Goal: Information Seeking & Learning: Learn about a topic

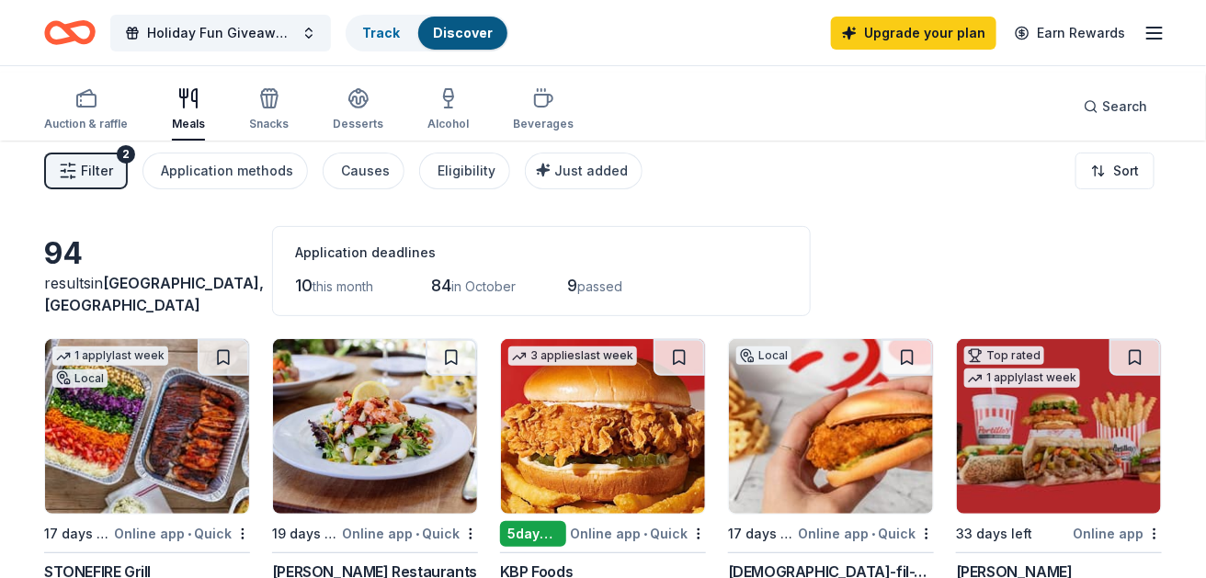
click at [128, 189] on button "Filter 2" at bounding box center [86, 171] width 84 height 37
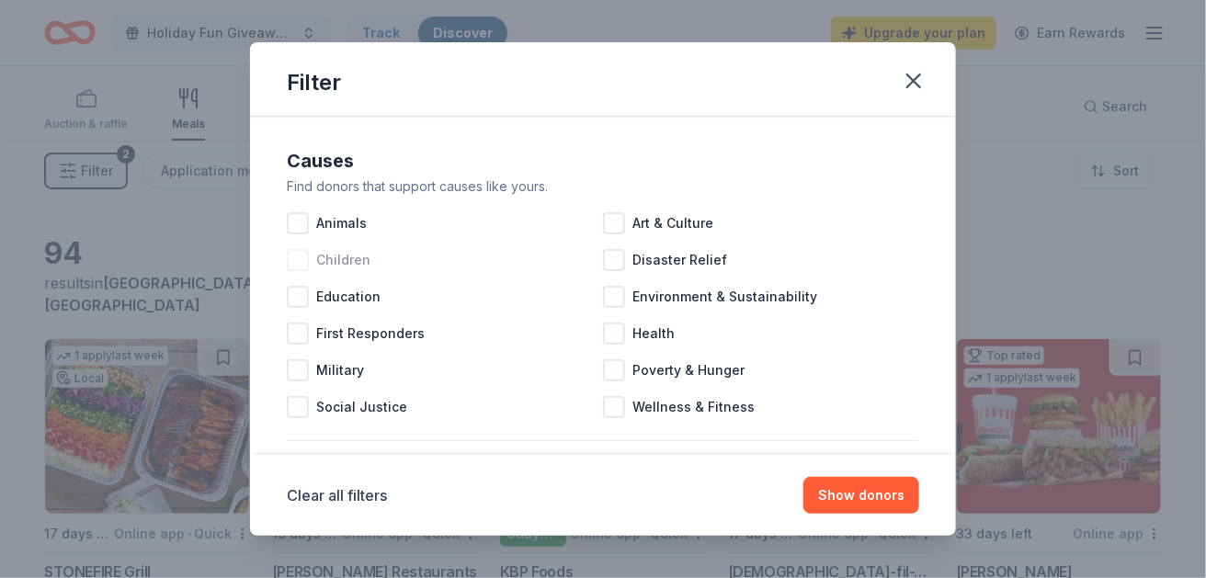
click at [287, 271] on div at bounding box center [298, 260] width 22 height 22
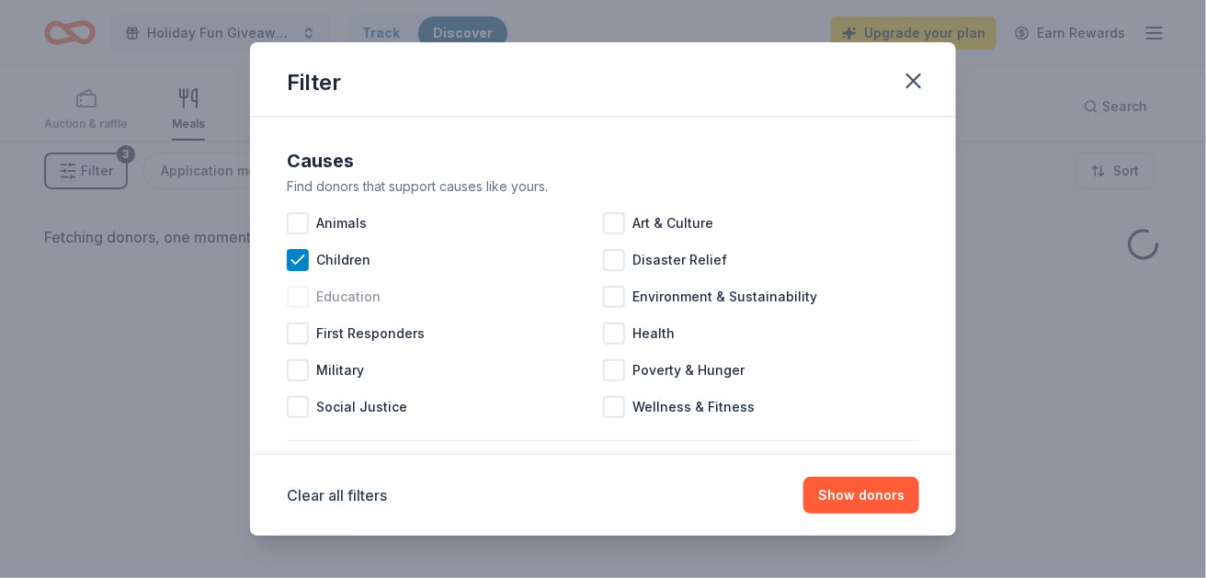
click at [287, 308] on div at bounding box center [298, 297] width 22 height 22
click at [643, 234] on span "Art & Culture" at bounding box center [672, 223] width 81 height 22
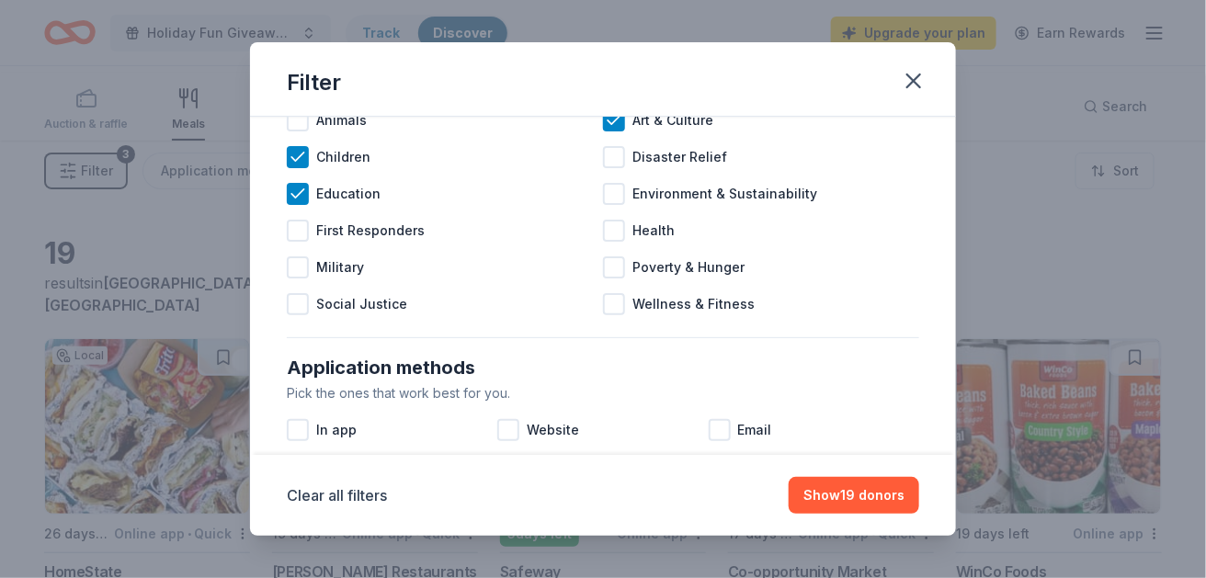
scroll to position [43, 0]
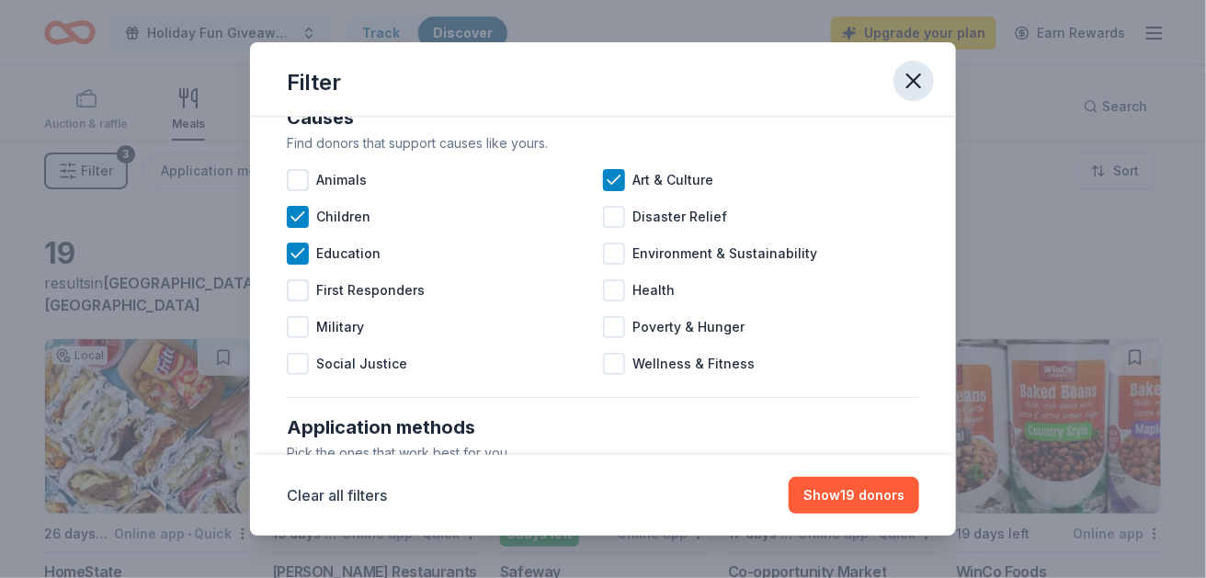
click at [920, 87] on icon "button" at bounding box center [913, 80] width 13 height 13
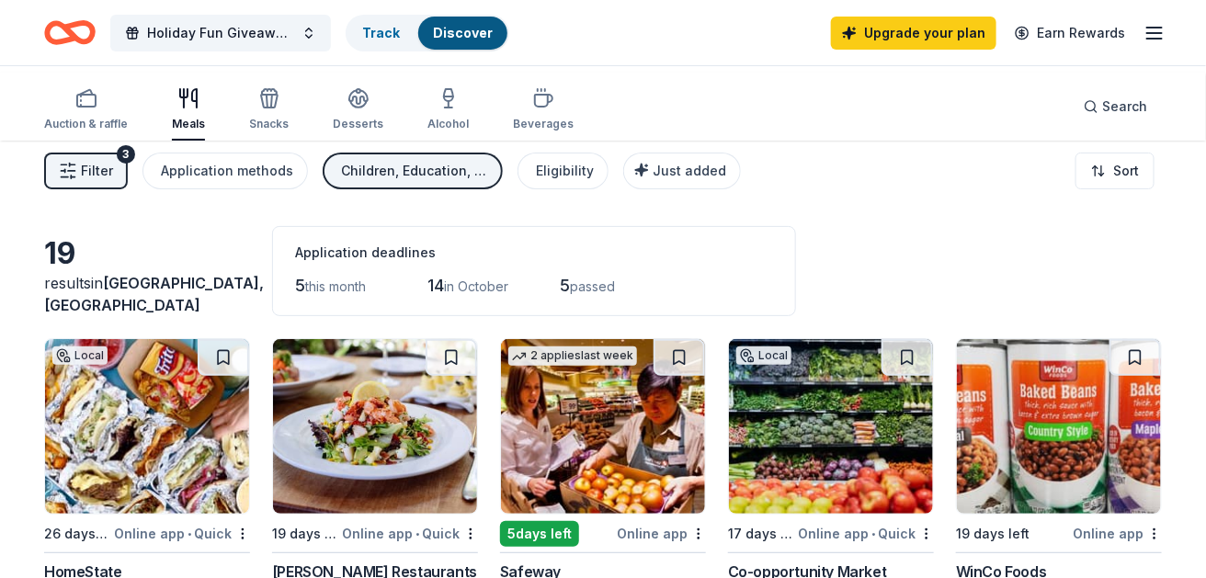
scroll to position [0, 0]
click at [81, 120] on div "Auction & raffle" at bounding box center [86, 109] width 84 height 44
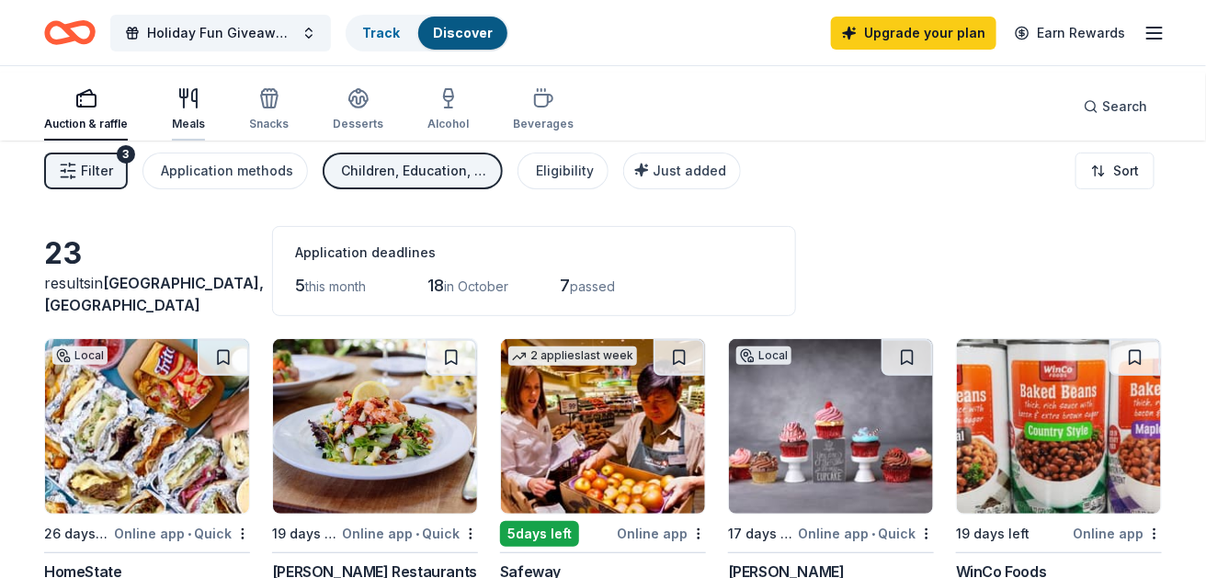
click at [205, 116] on div "Meals" at bounding box center [188, 109] width 33 height 44
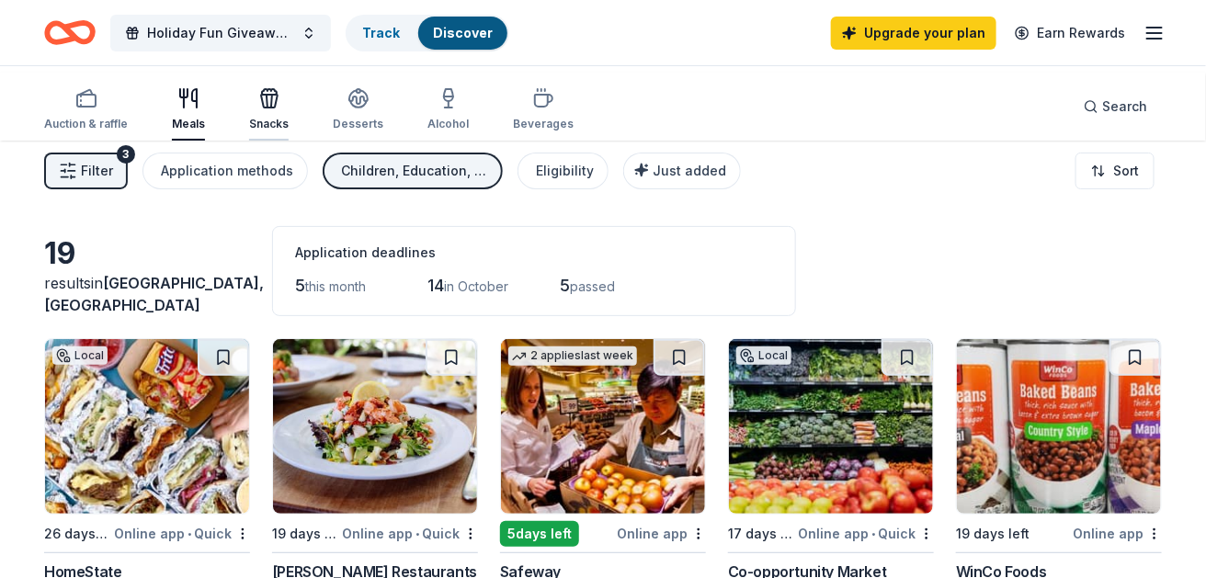
click at [289, 109] on div "button" at bounding box center [269, 98] width 40 height 22
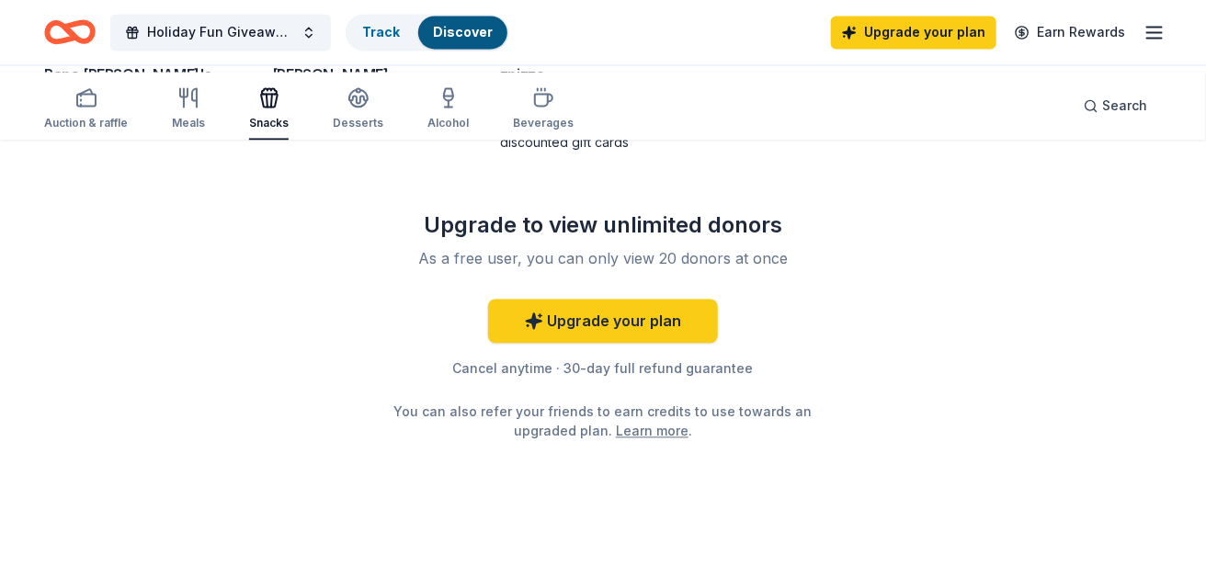
scroll to position [1282, 0]
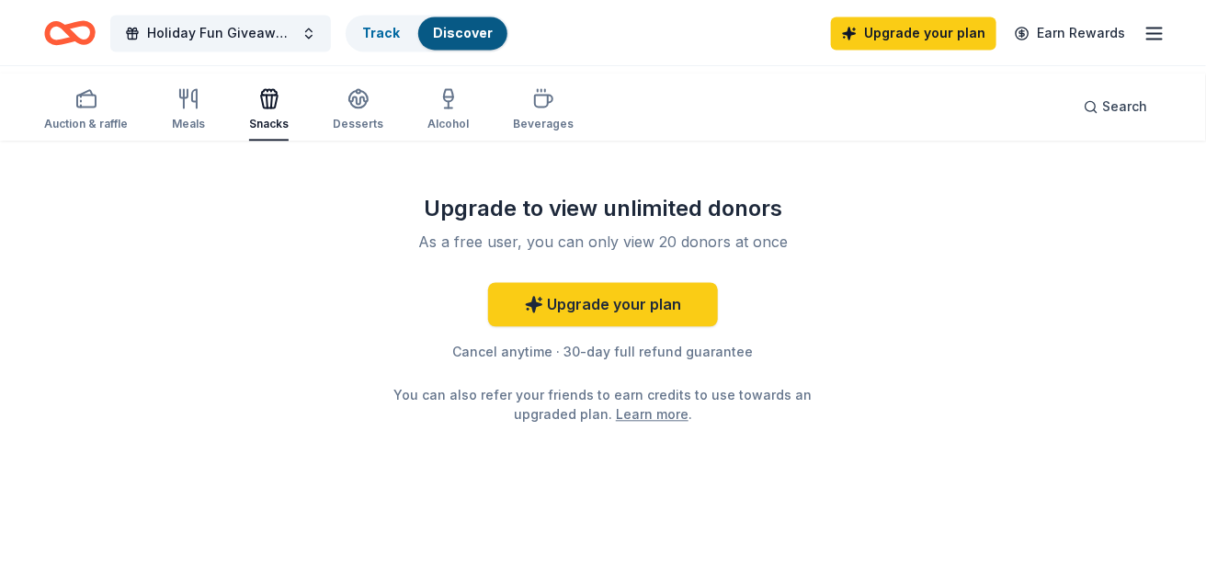
click at [125, 31] on div "Online app • Quick" at bounding box center [182, 19] width 136 height 23
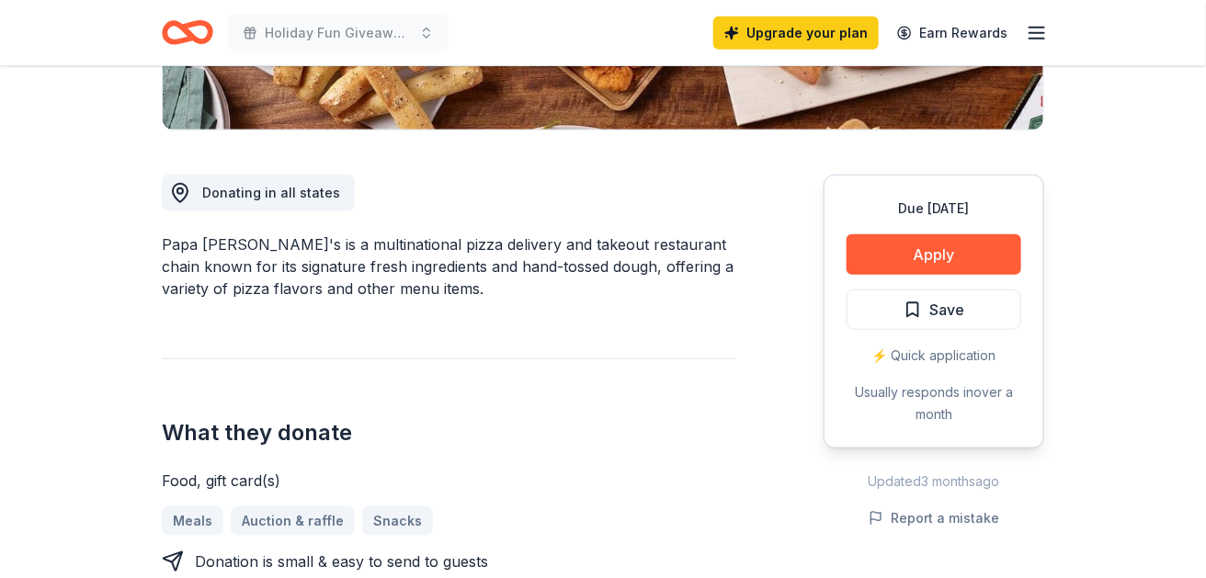
scroll to position [487, 0]
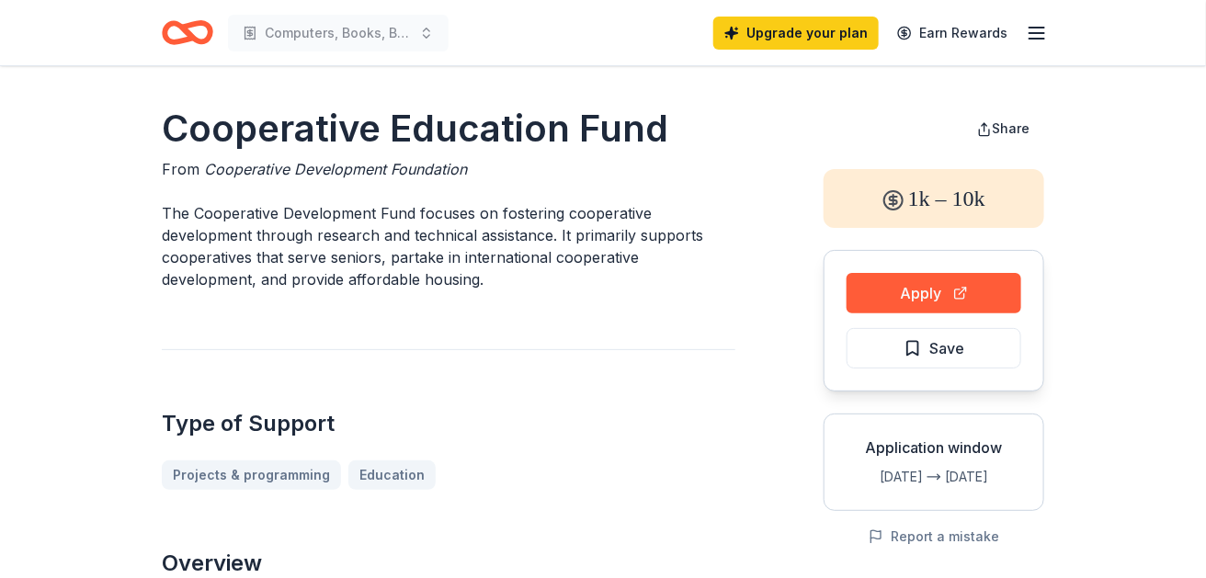
click at [210, 28] on icon "Home" at bounding box center [196, 32] width 28 height 18
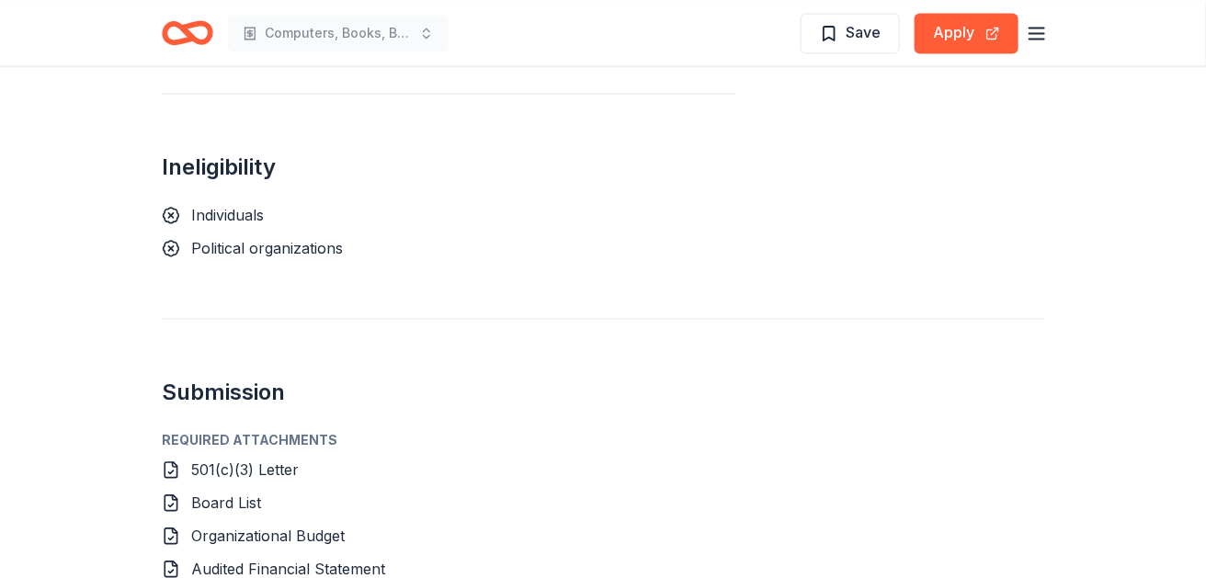
scroll to position [795, 0]
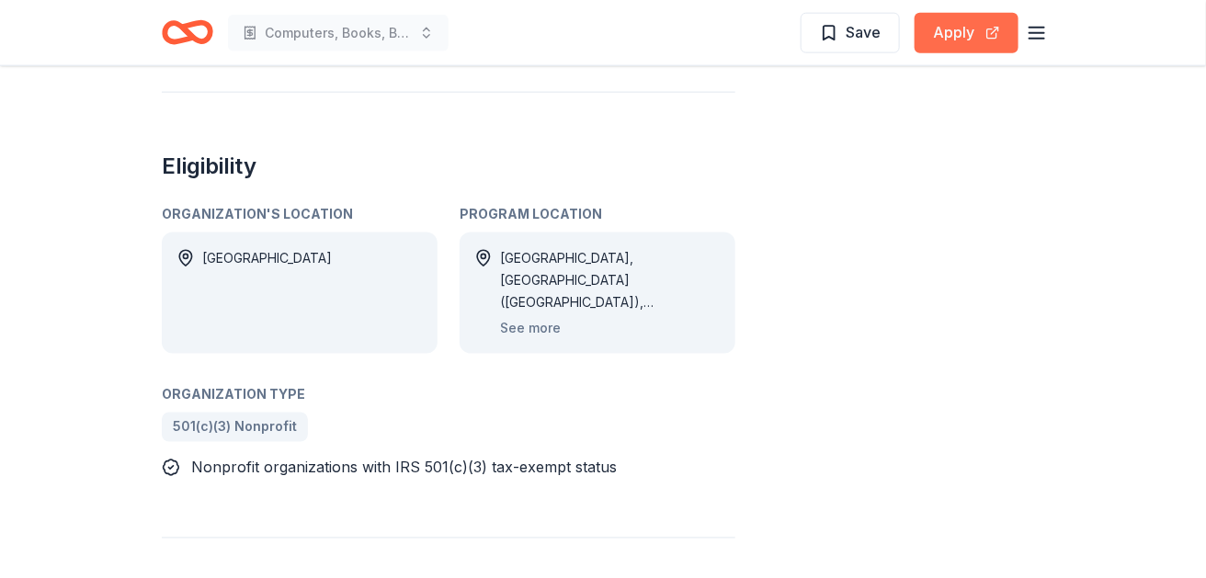
click at [931, 49] on button "Apply" at bounding box center [966, 33] width 104 height 40
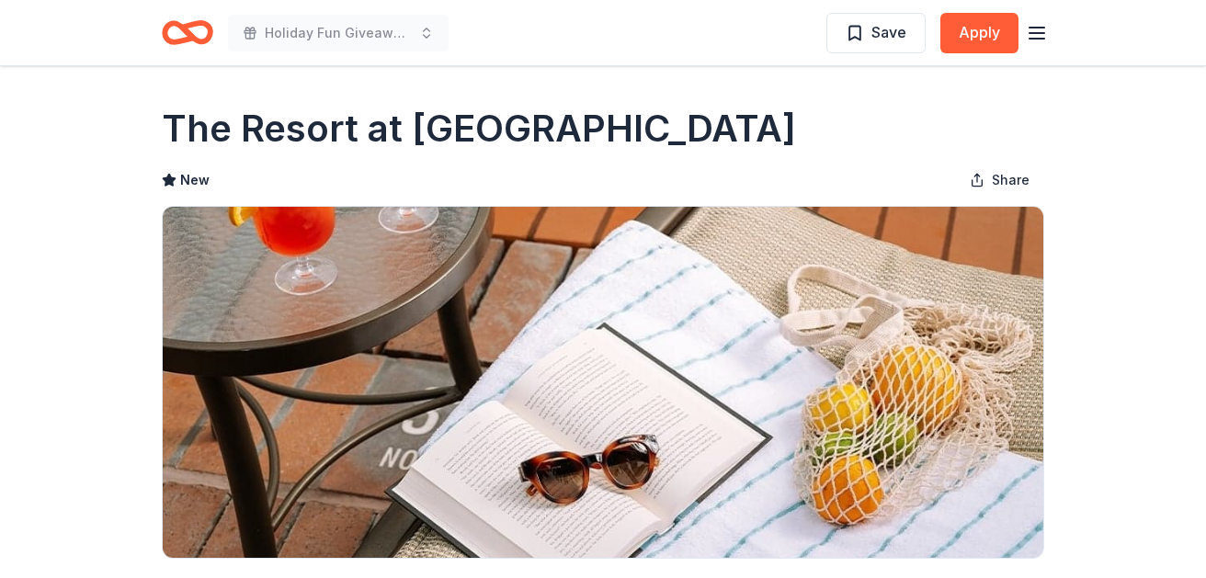
scroll to position [553, 0]
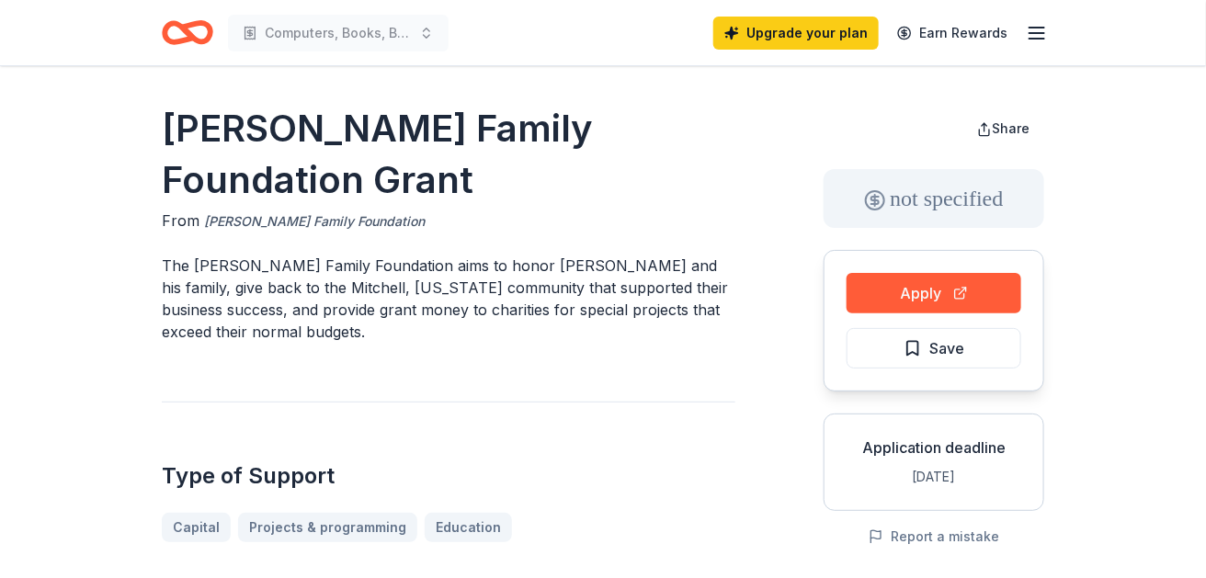
click at [425, 232] on link "[PERSON_NAME] Family Foundation" at bounding box center [314, 221] width 221 height 22
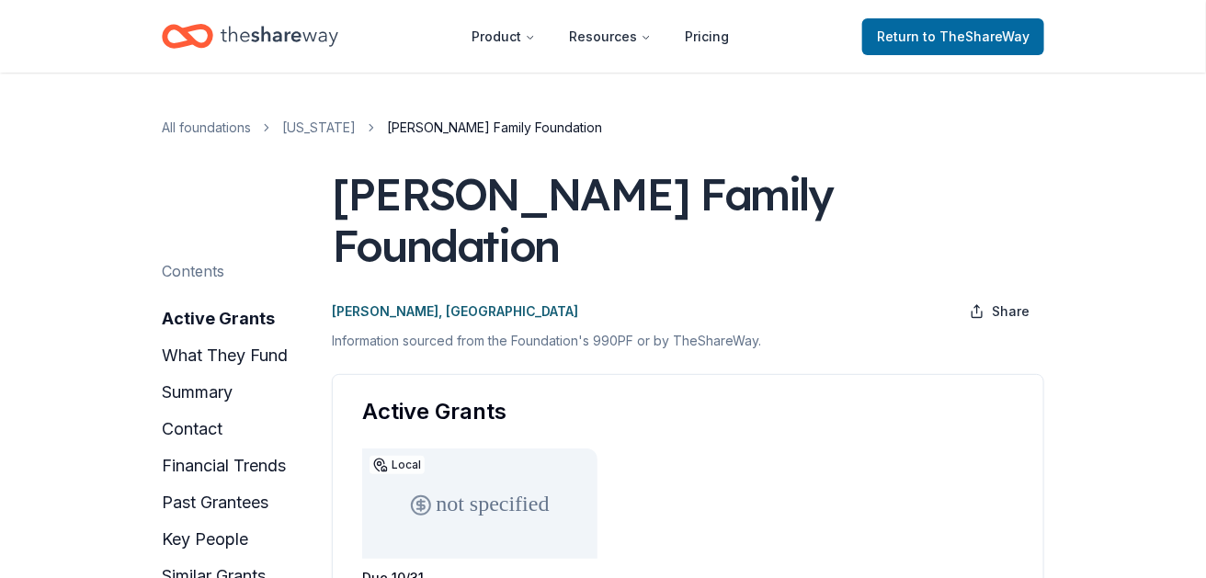
click at [338, 46] on icon "Home" at bounding box center [280, 36] width 118 height 38
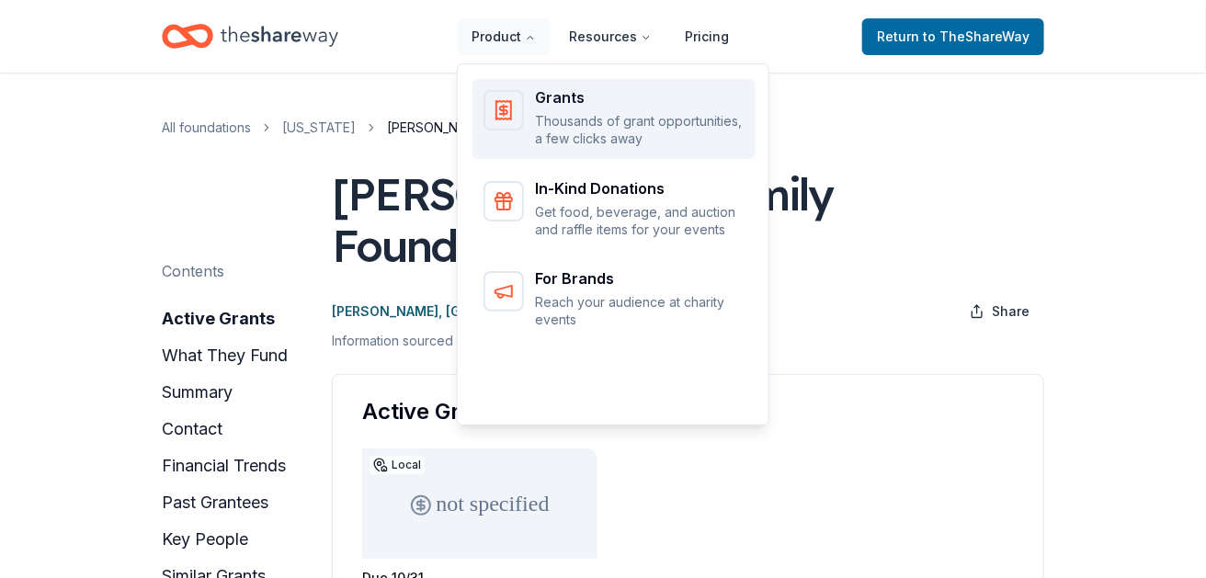
click at [571, 103] on div "Grants" at bounding box center [639, 97] width 209 height 15
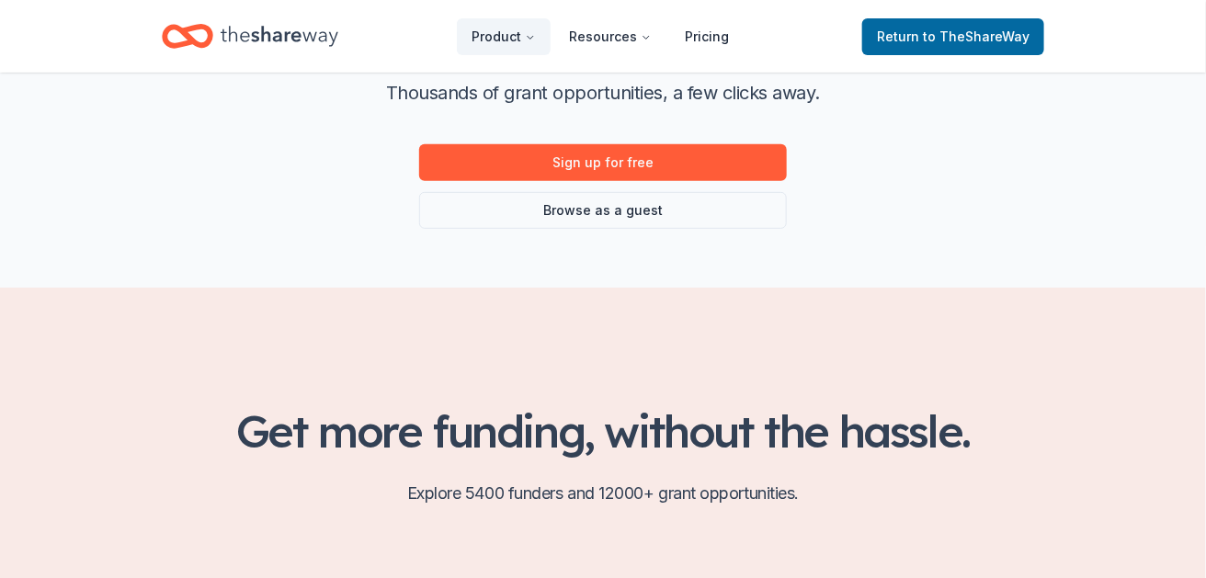
scroll to position [225, 0]
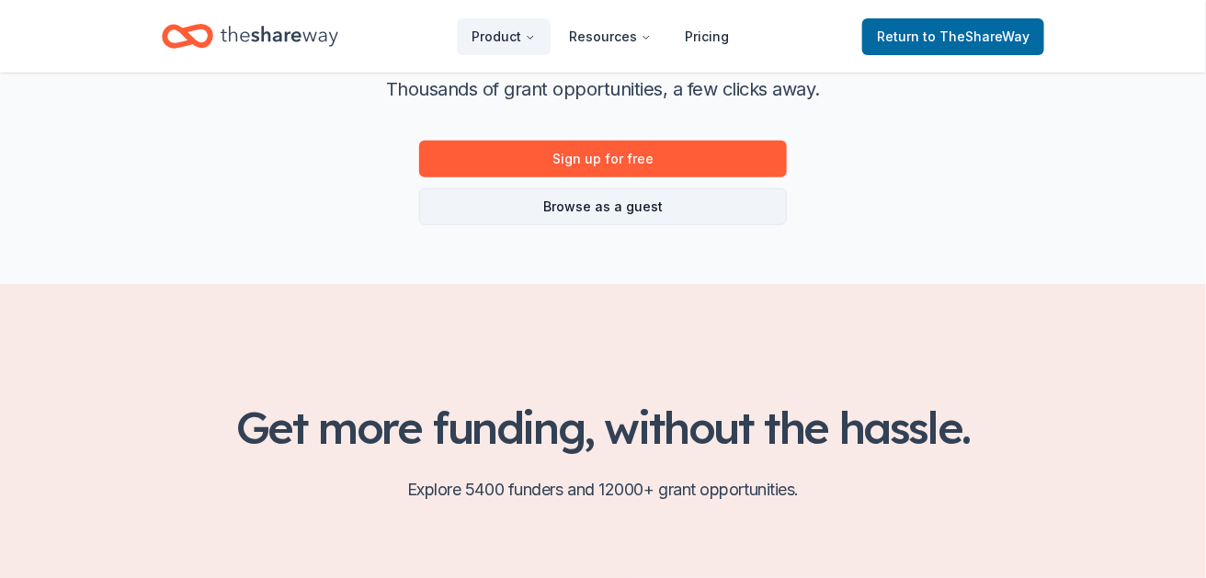
click at [642, 225] on link "Browse as a guest" at bounding box center [603, 206] width 368 height 37
click at [614, 225] on link "Browse as a guest" at bounding box center [603, 206] width 368 height 37
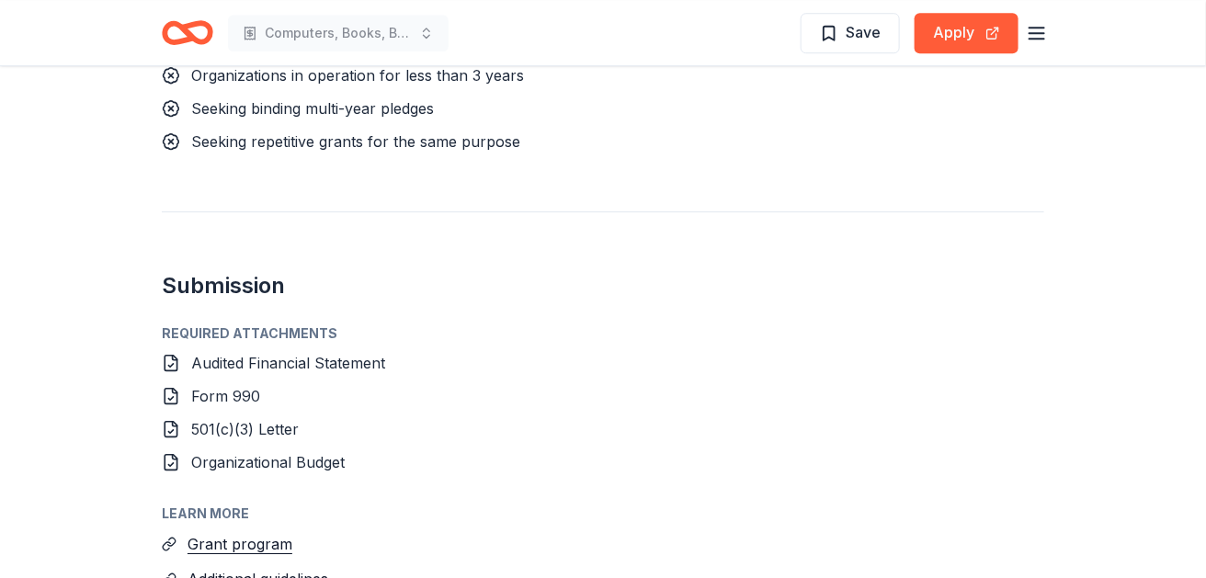
scroll to position [1827, 0]
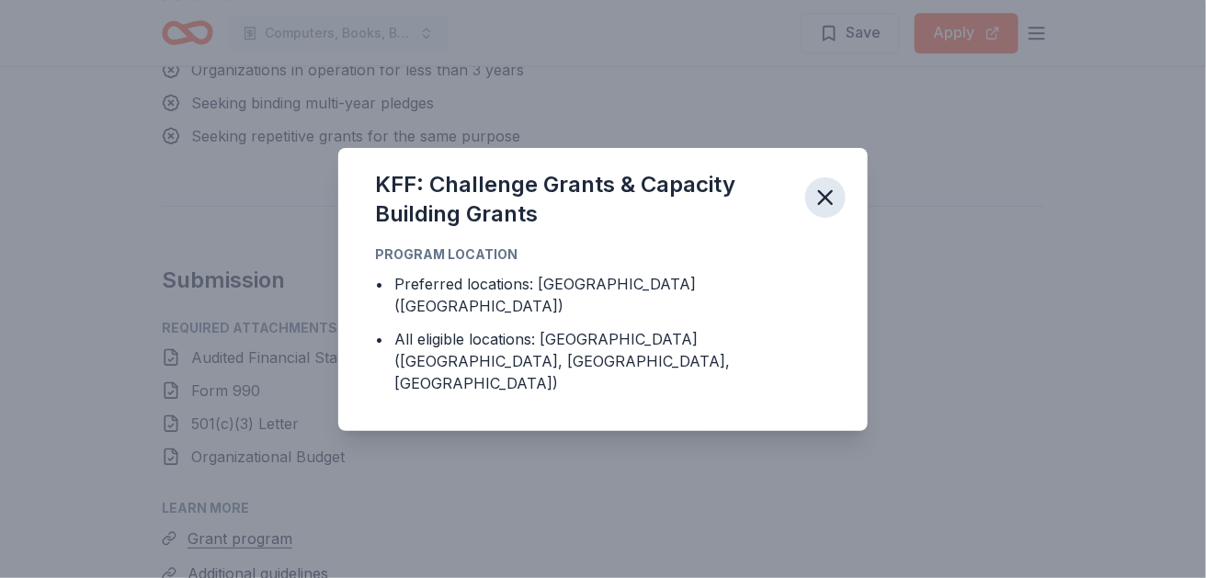
click at [838, 198] on icon "button" at bounding box center [825, 198] width 26 height 26
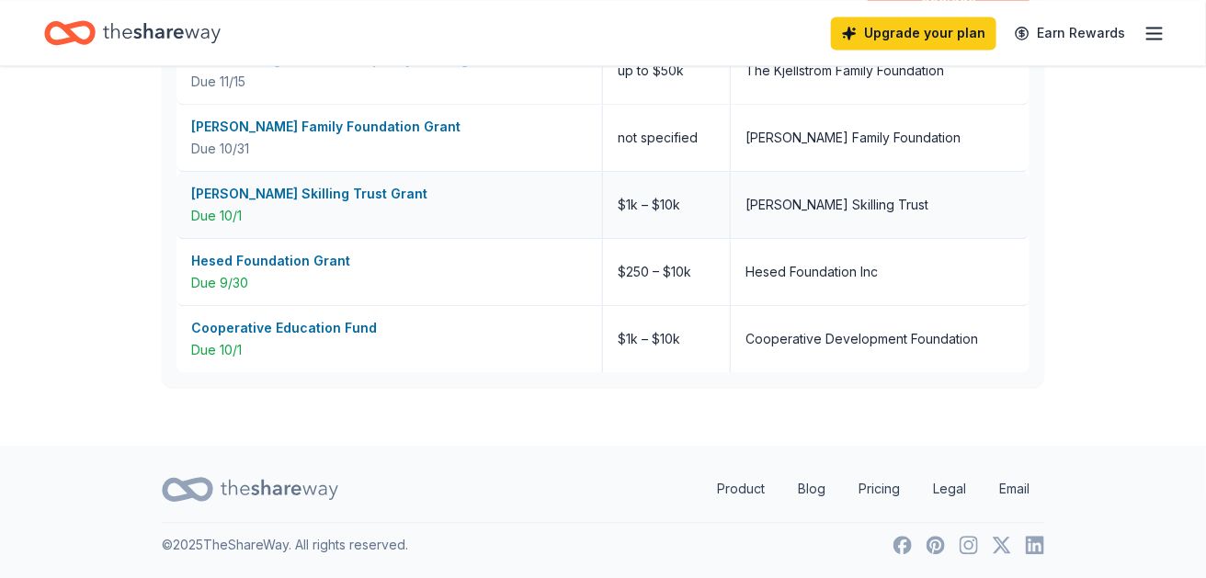
scroll to position [1630, 0]
click at [442, 205] on div "[PERSON_NAME] Skilling Trust Grant" at bounding box center [389, 194] width 396 height 22
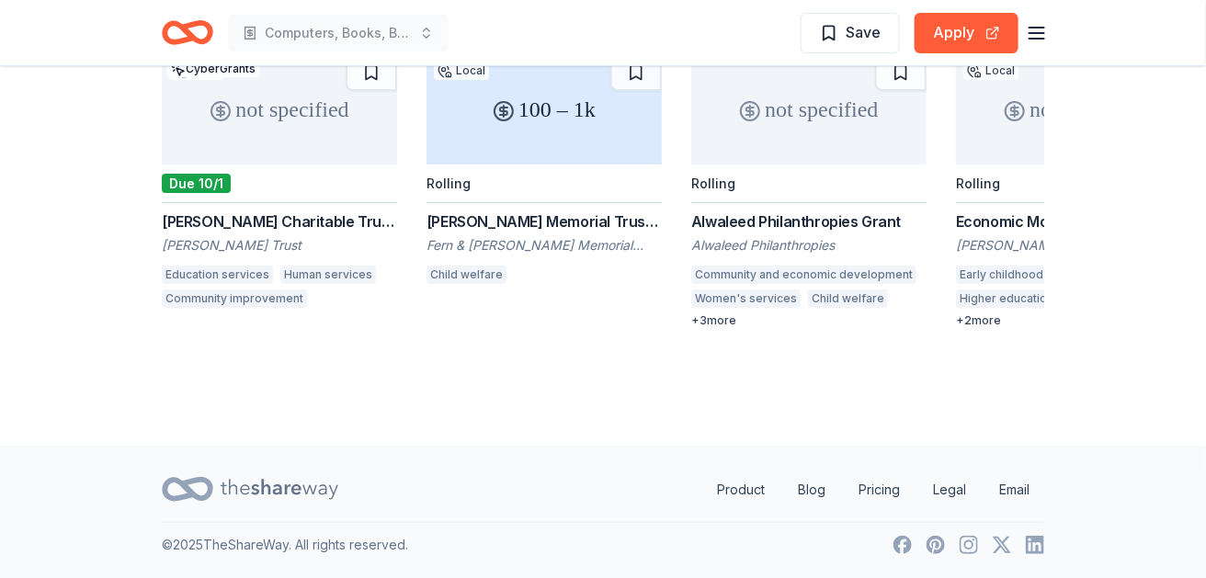
scroll to position [3460, 0]
click at [1016, 32] on button at bounding box center [1025, 13] width 37 height 37
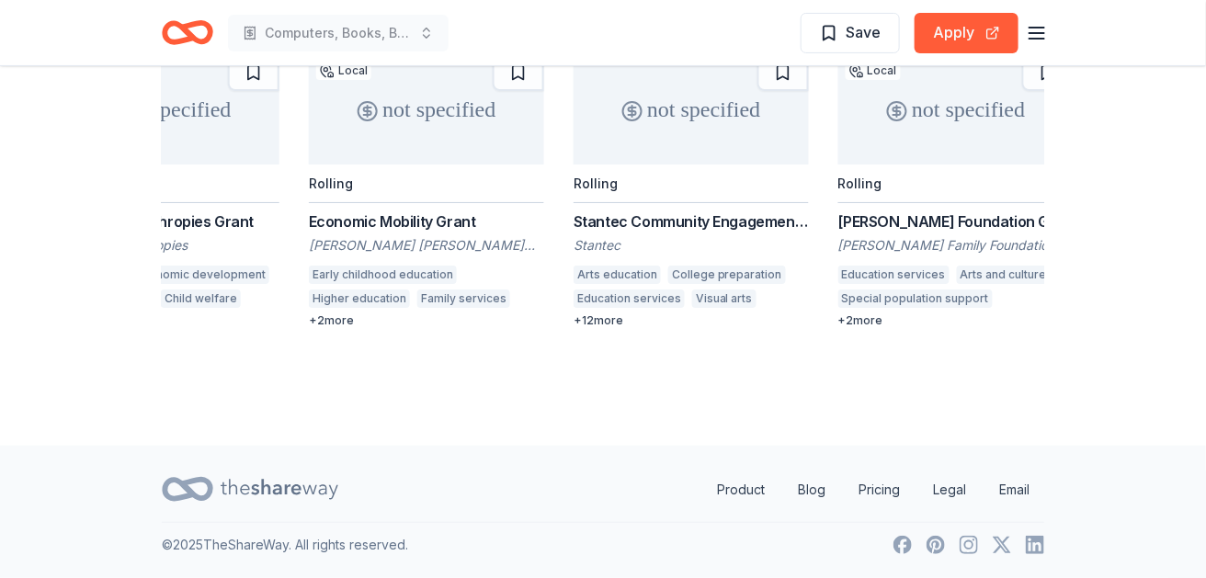
scroll to position [0, 661]
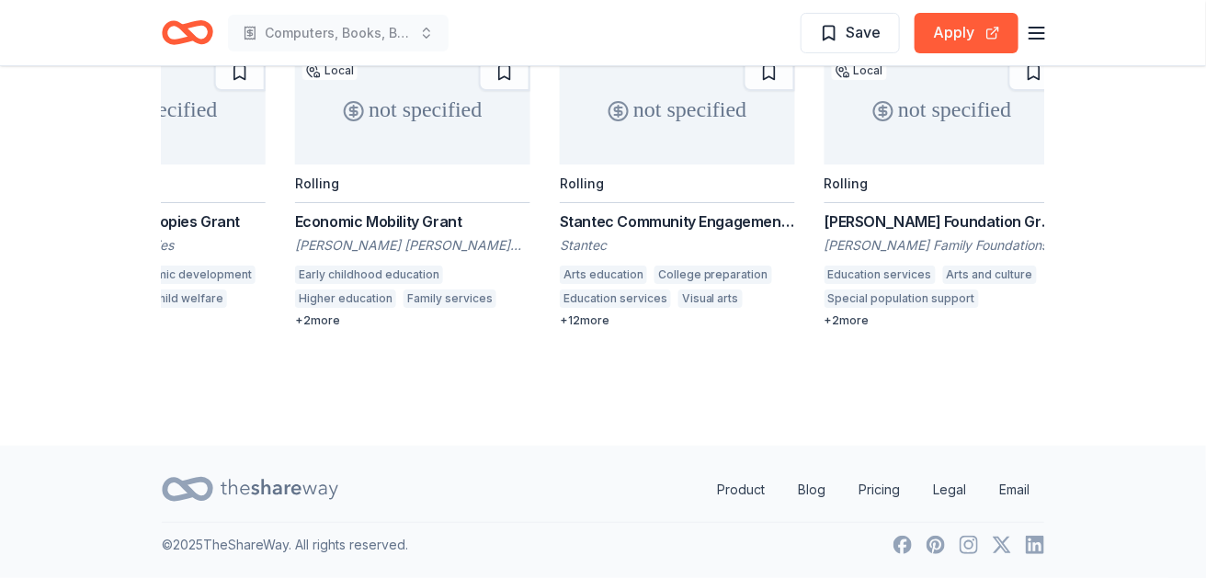
click at [1017, 32] on button at bounding box center [1025, 13] width 37 height 37
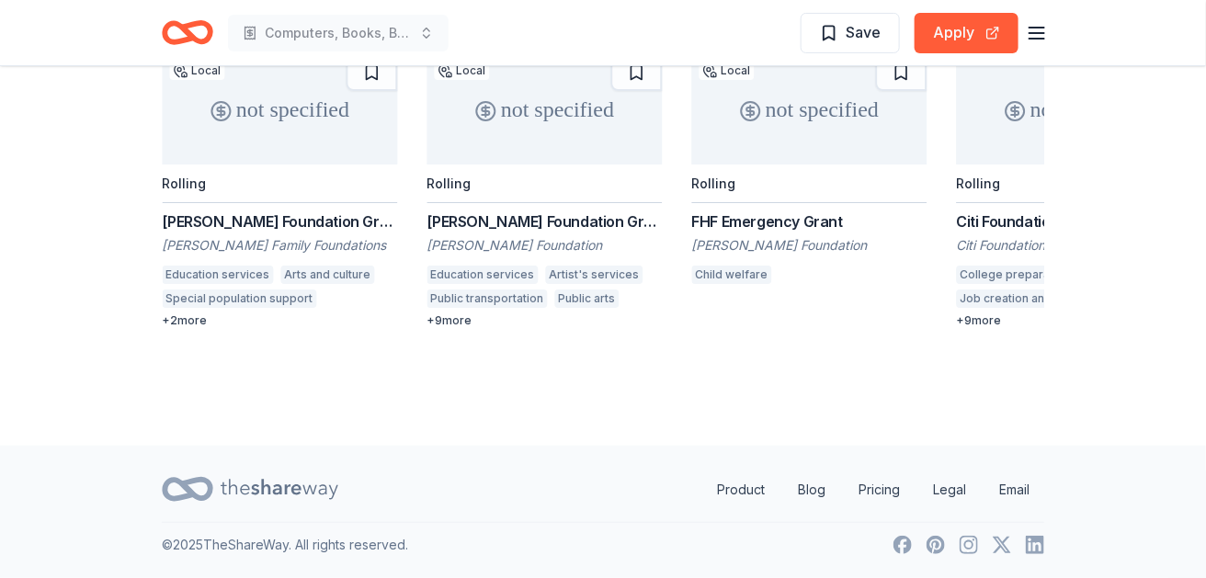
scroll to position [0, 1323]
click at [963, 32] on button at bounding box center [981, 13] width 37 height 37
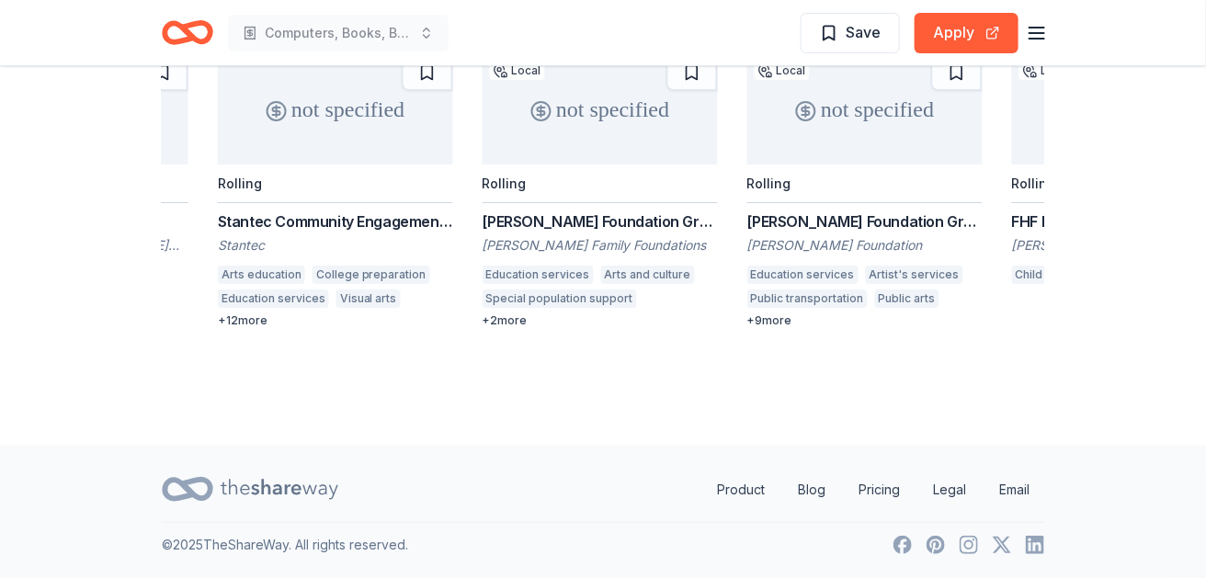
click at [963, 32] on button at bounding box center [981, 13] width 37 height 37
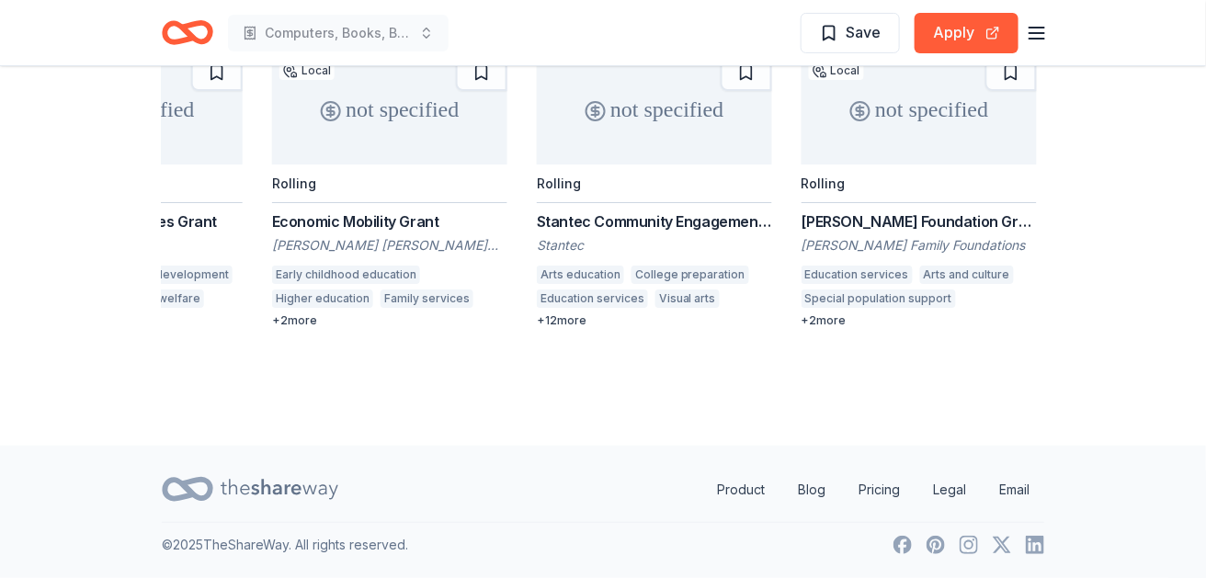
click at [963, 32] on button at bounding box center [981, 13] width 37 height 37
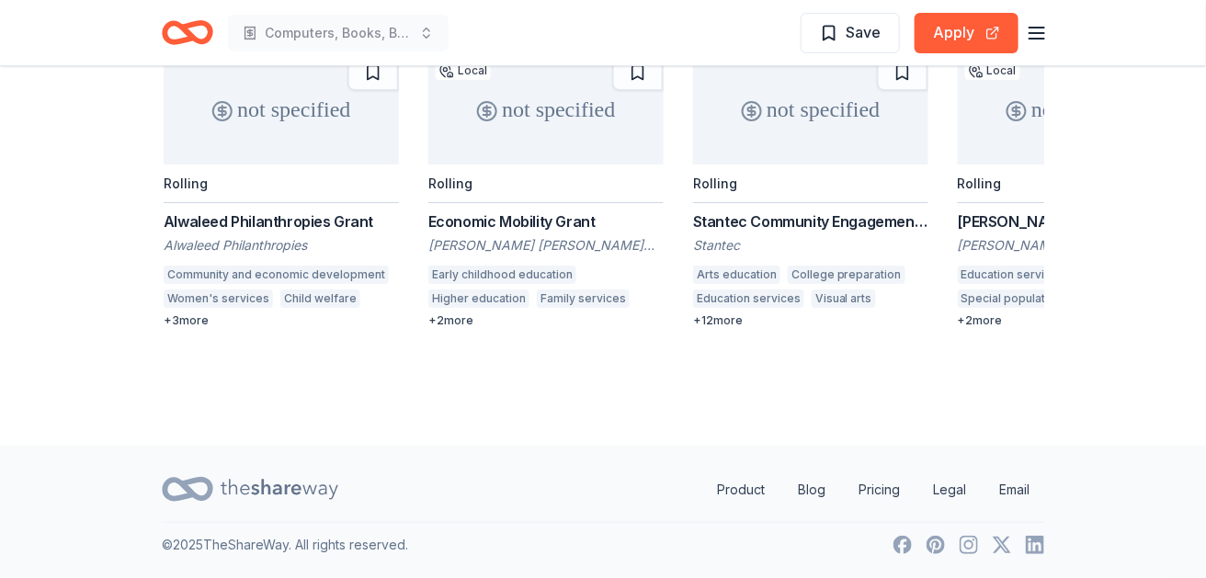
click at [963, 32] on button at bounding box center [981, 13] width 37 height 37
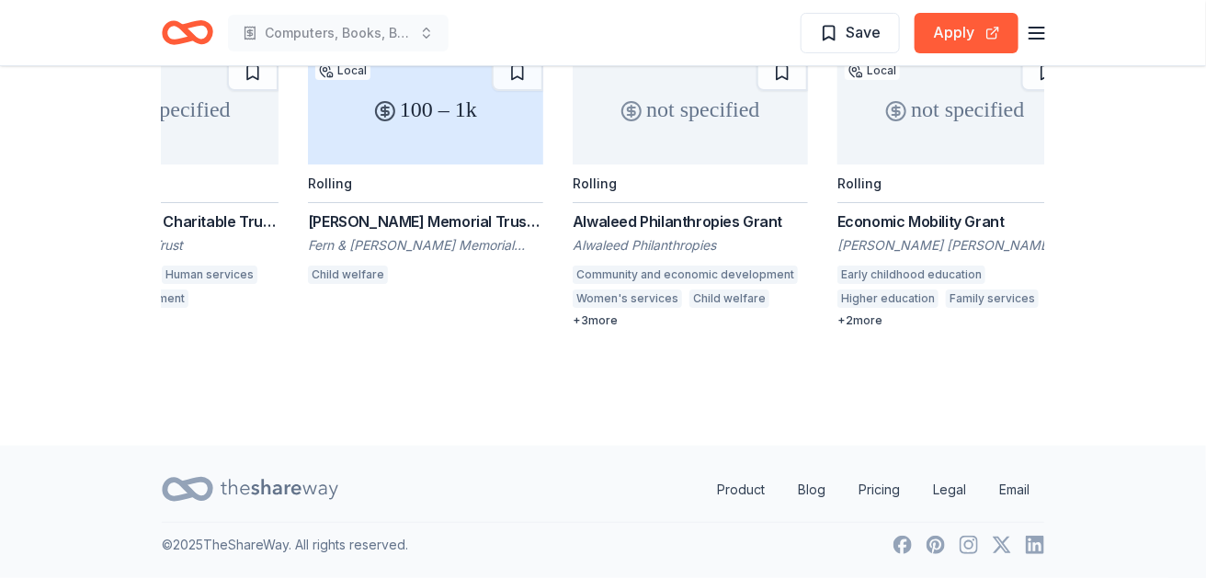
click at [963, 32] on button at bounding box center [981, 13] width 37 height 37
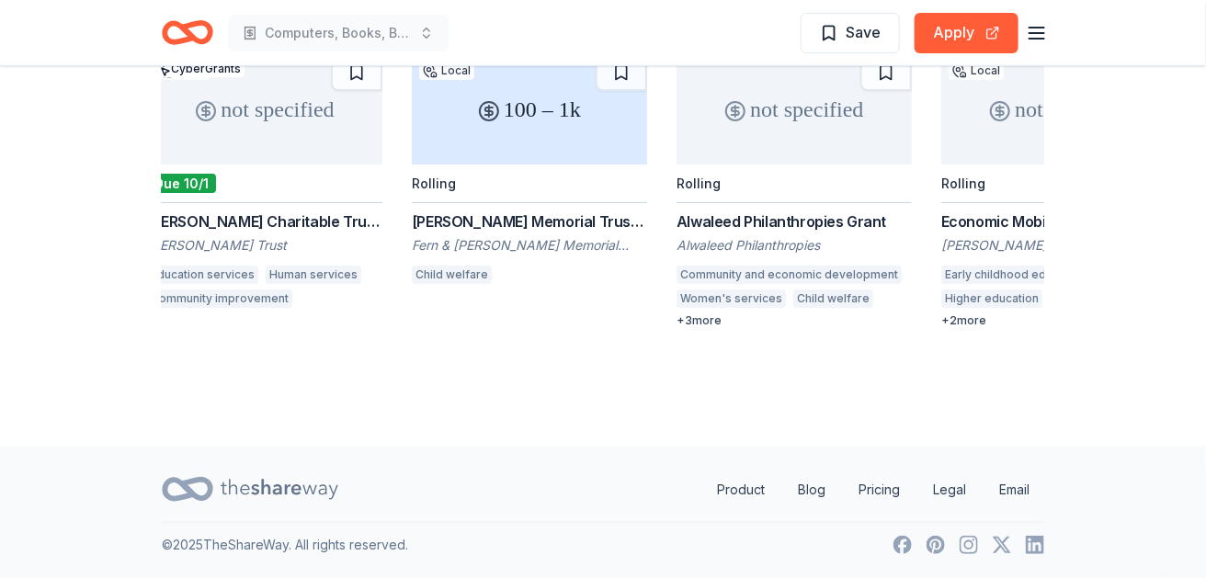
scroll to position [0, 0]
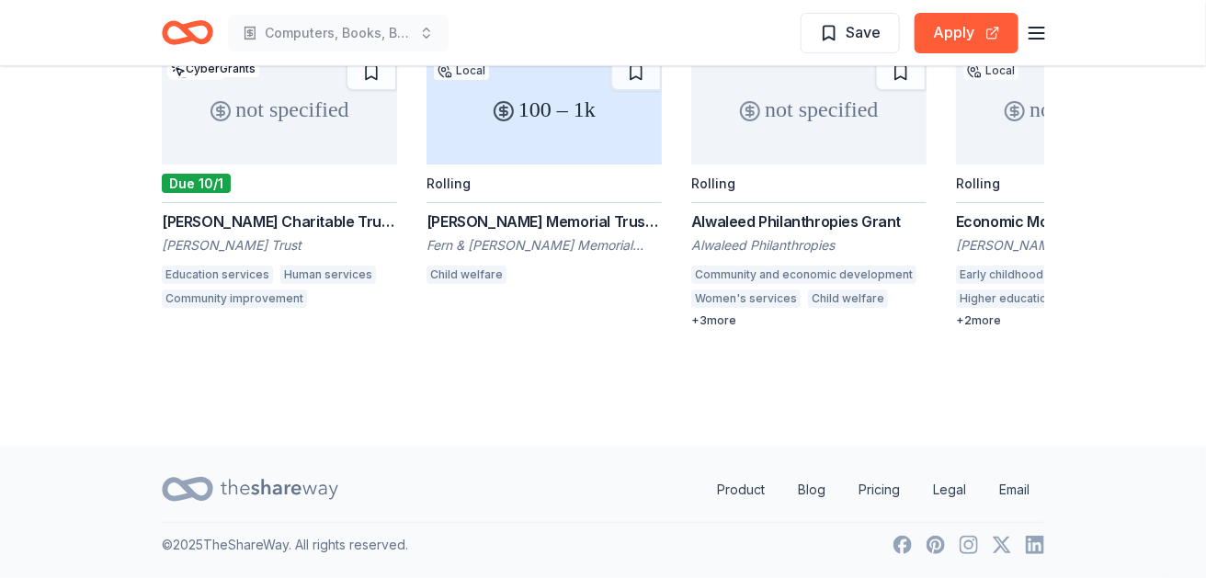
click at [963, 32] on div at bounding box center [1003, 13] width 81 height 37
click at [1007, 32] on button at bounding box center [1025, 13] width 37 height 37
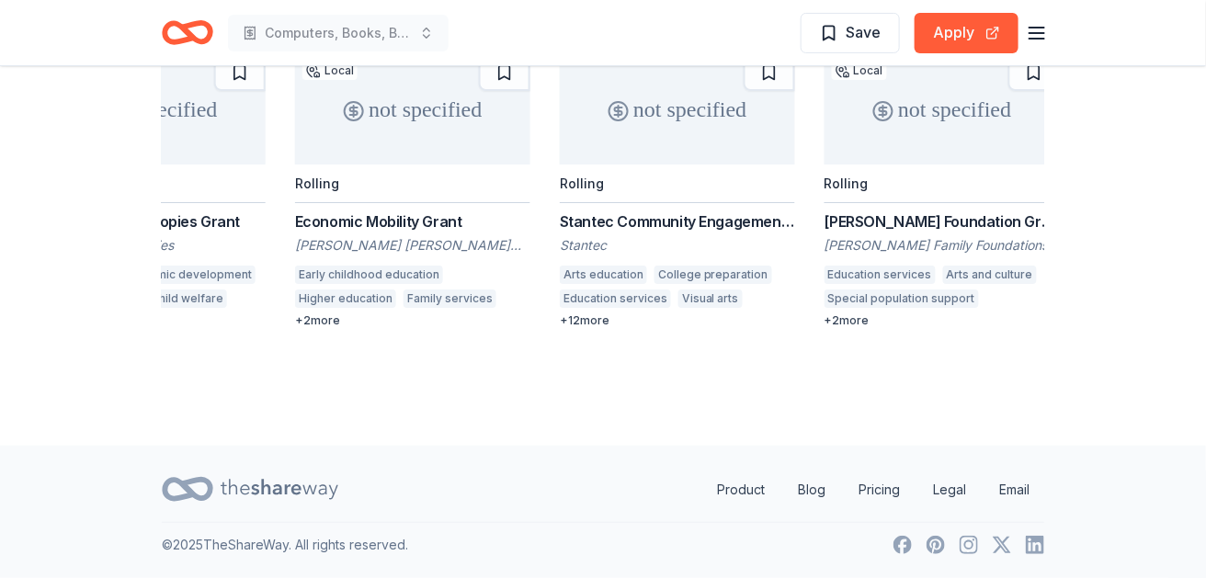
scroll to position [3398, 0]
click at [1014, 32] on button at bounding box center [1025, 13] width 37 height 37
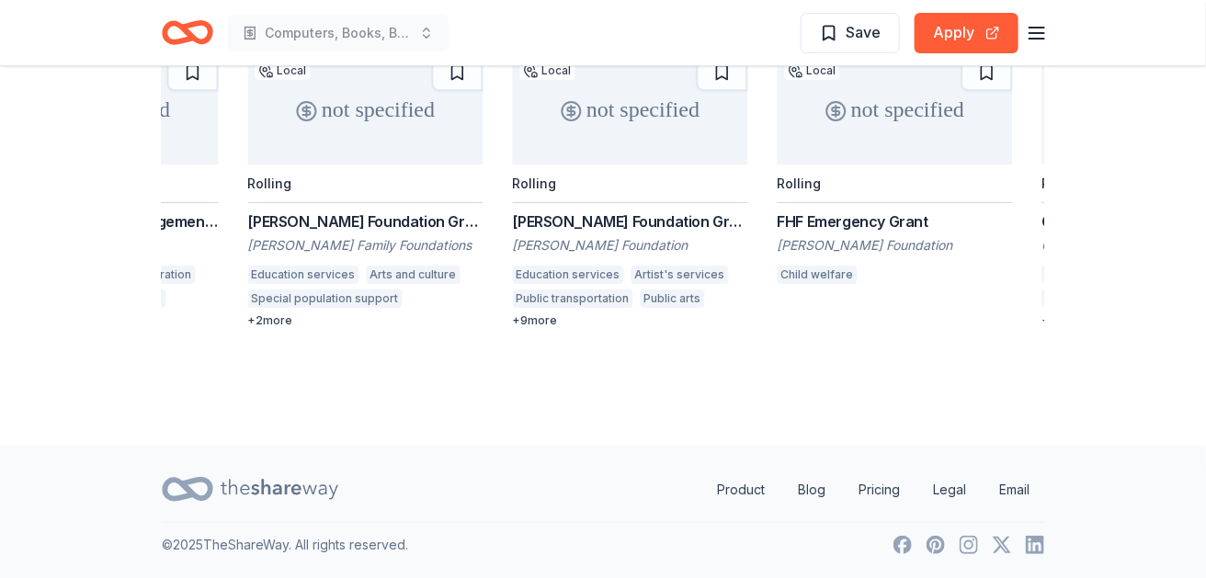
scroll to position [0, 1323]
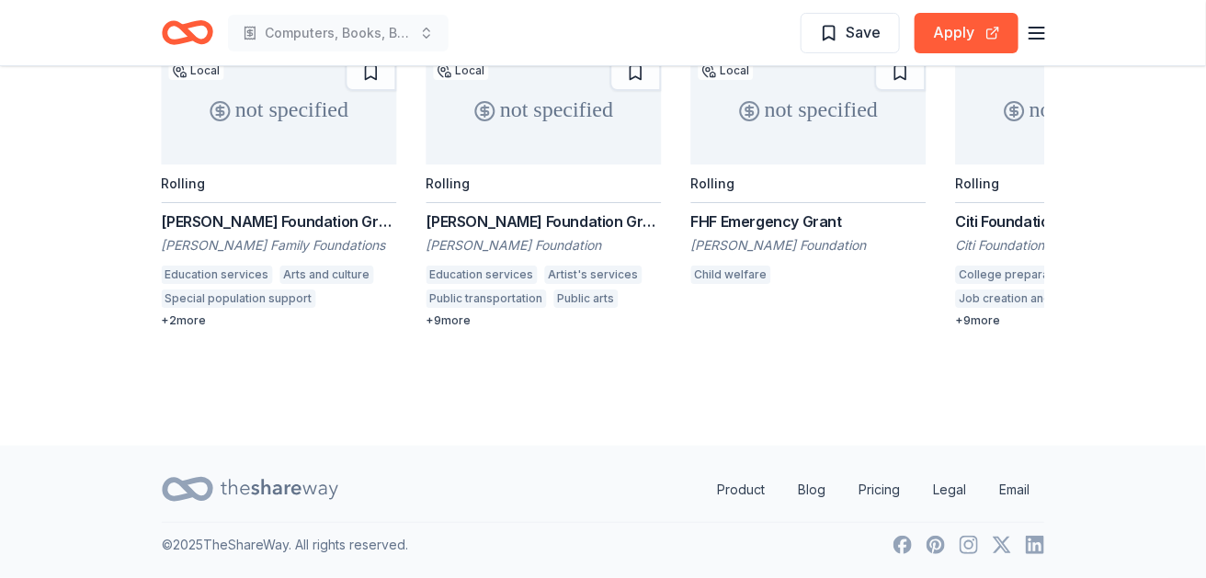
click at [397, 232] on div "Mary Hillman Jennings Foundation Grant" at bounding box center [279, 221] width 235 height 22
click at [1007, 32] on button at bounding box center [1025, 13] width 37 height 37
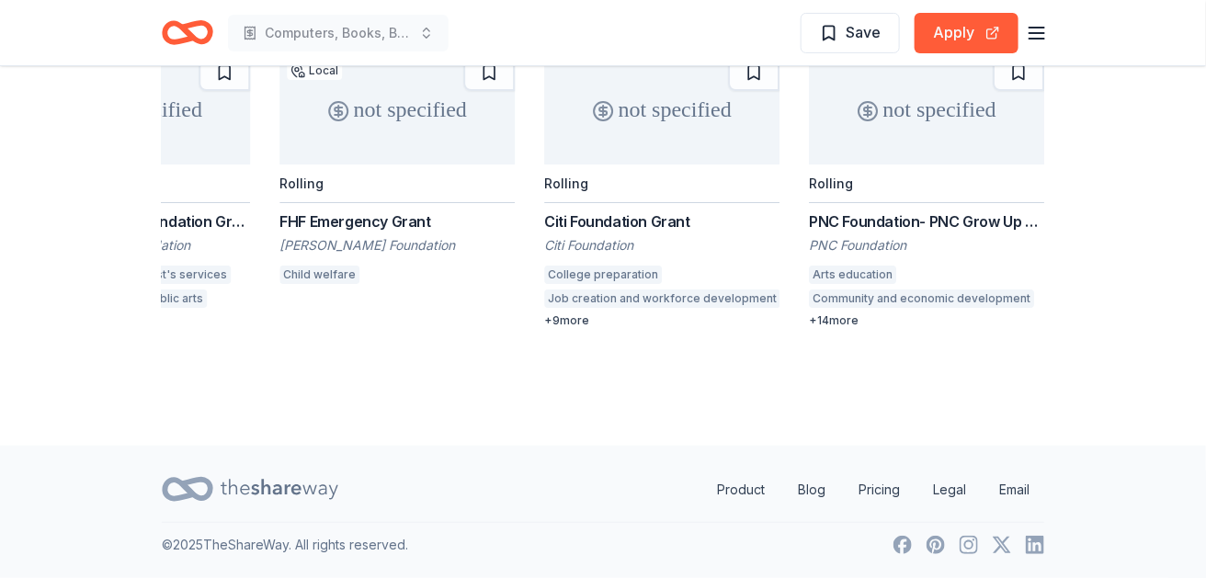
scroll to position [0, 1984]
click at [1007, 32] on button at bounding box center [1025, 13] width 37 height 37
click at [1007, 32] on div at bounding box center [1003, 13] width 81 height 37
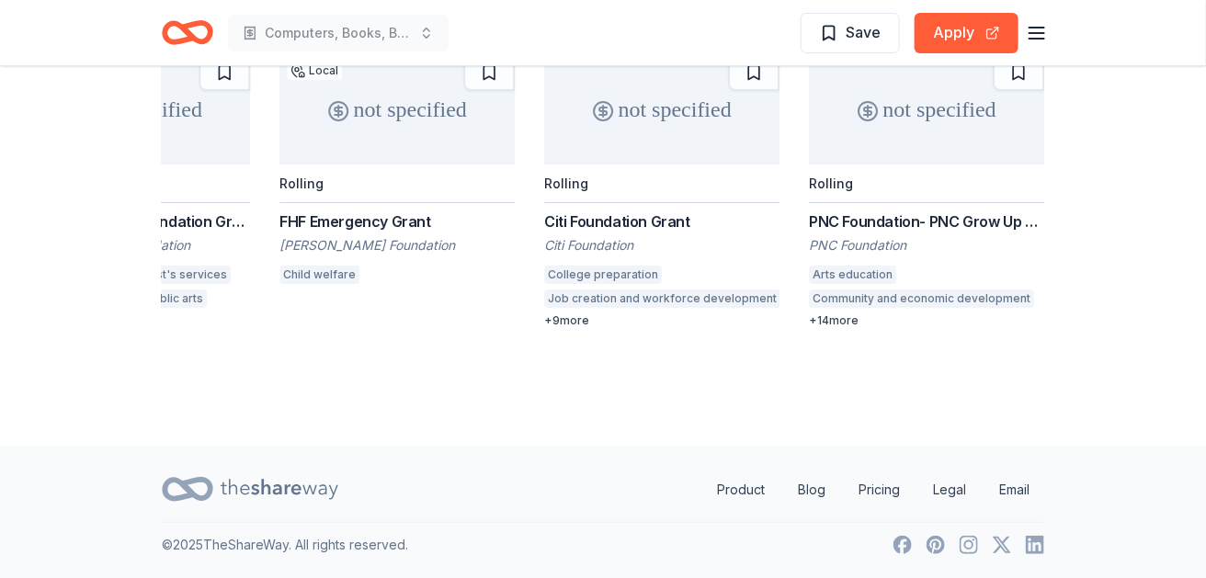
click at [963, 32] on button at bounding box center [981, 13] width 37 height 37
click at [1013, 32] on button at bounding box center [1025, 13] width 37 height 37
click at [933, 232] on div "PNC Foundation- PNC Grow Up Great" at bounding box center [926, 221] width 235 height 22
click at [963, 32] on button at bounding box center [981, 13] width 37 height 37
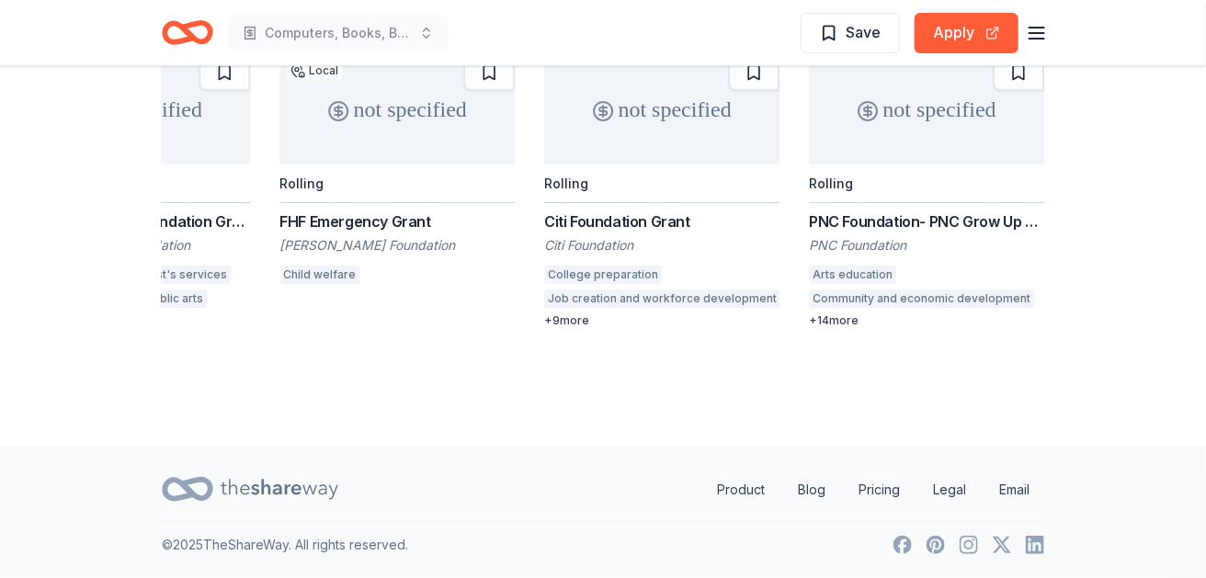
click at [515, 232] on div "FHF Emergency Grant" at bounding box center [396, 221] width 235 height 22
click at [963, 32] on button at bounding box center [981, 13] width 37 height 37
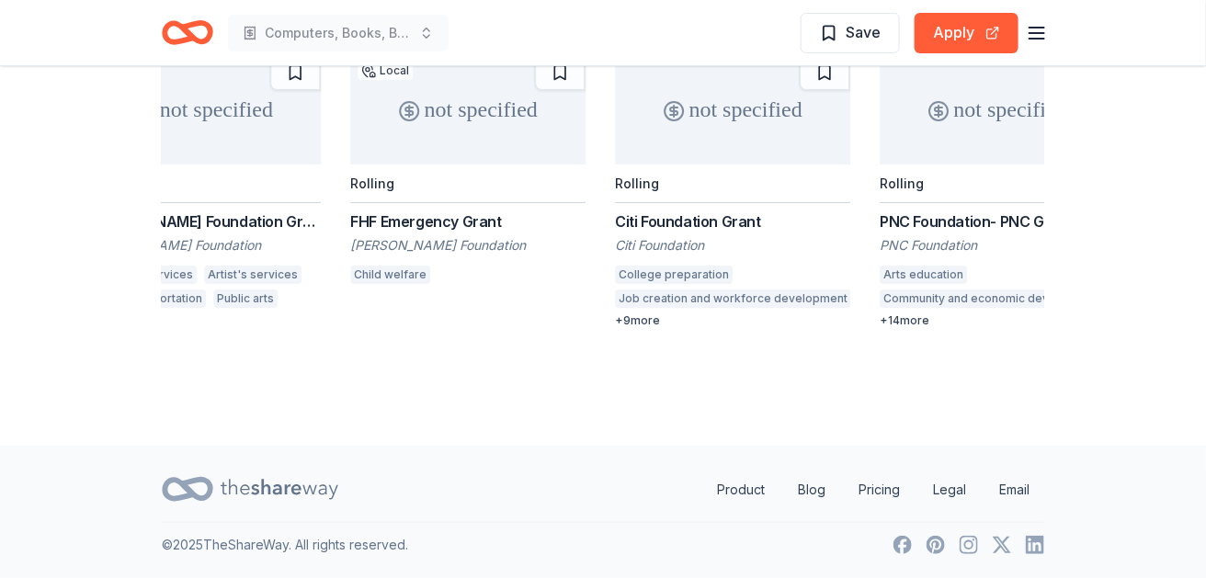
scroll to position [0, 1653]
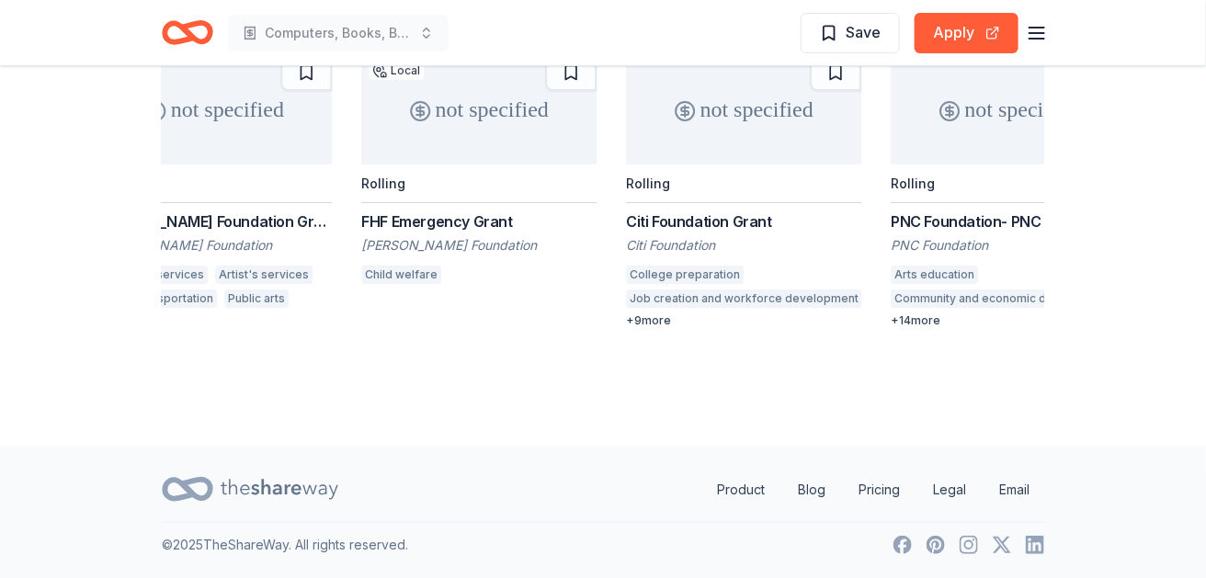
click at [963, 32] on button at bounding box center [981, 13] width 37 height 37
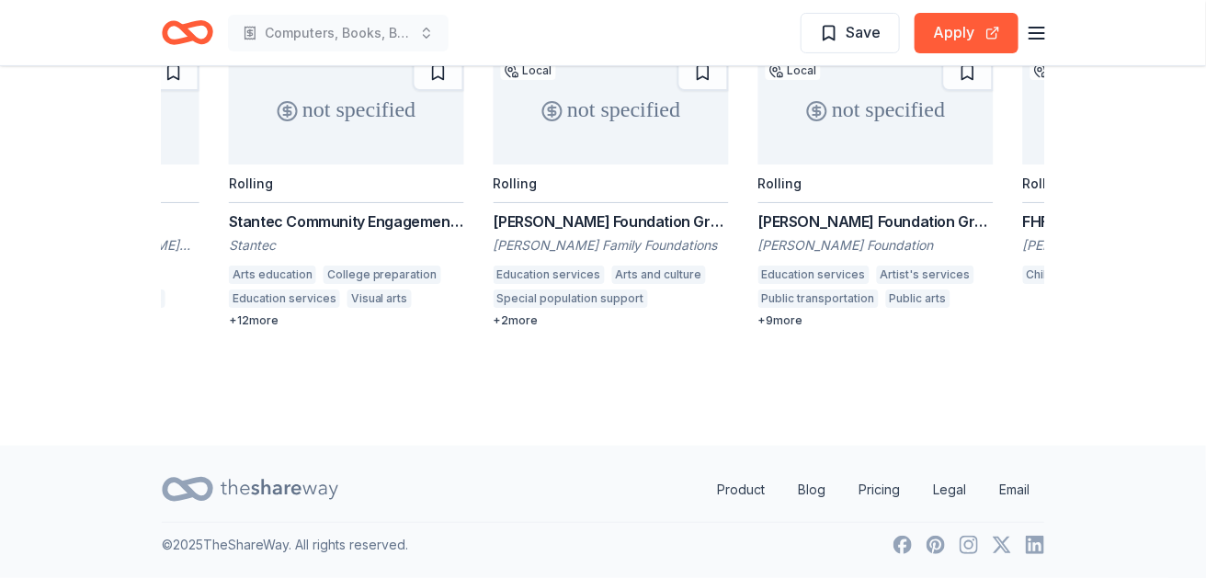
click at [963, 32] on button at bounding box center [981, 13] width 37 height 37
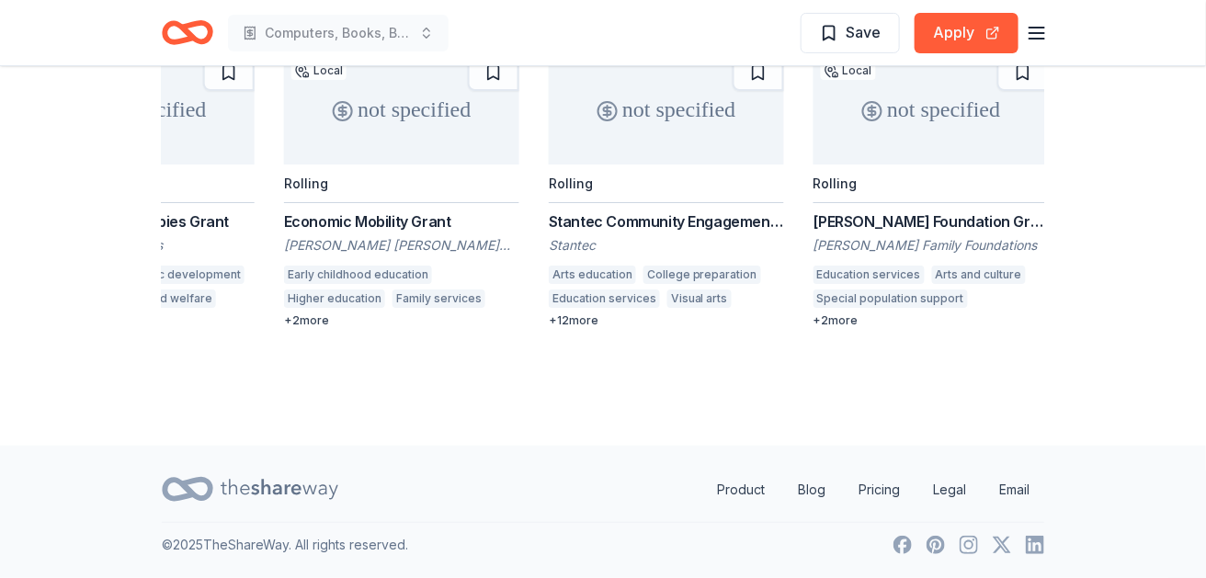
scroll to position [0, 661]
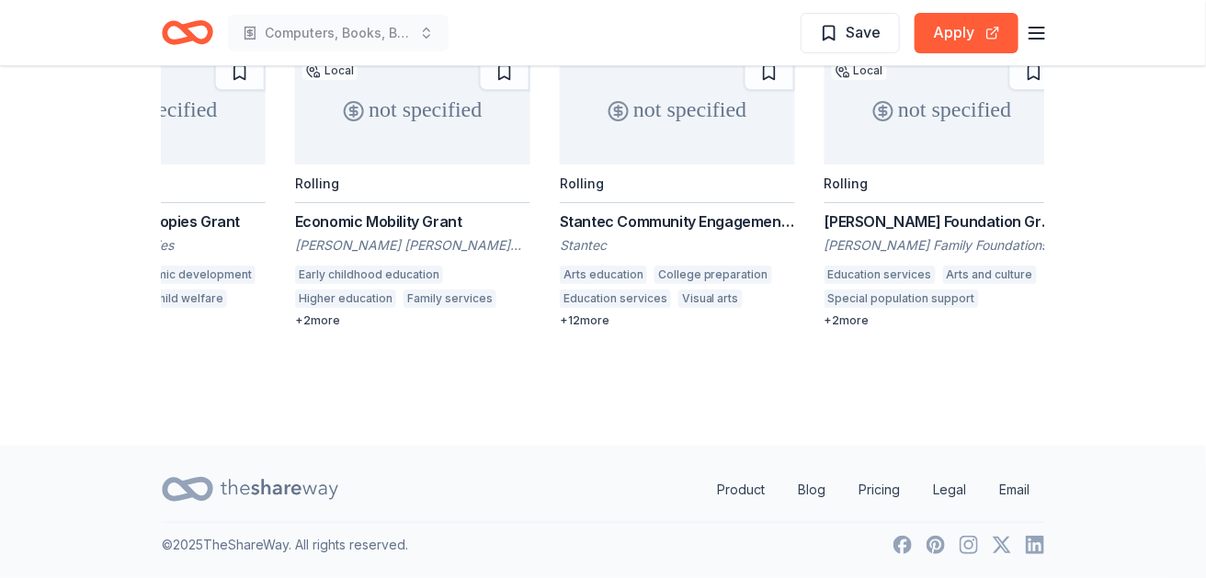
click at [963, 32] on button at bounding box center [981, 13] width 37 height 37
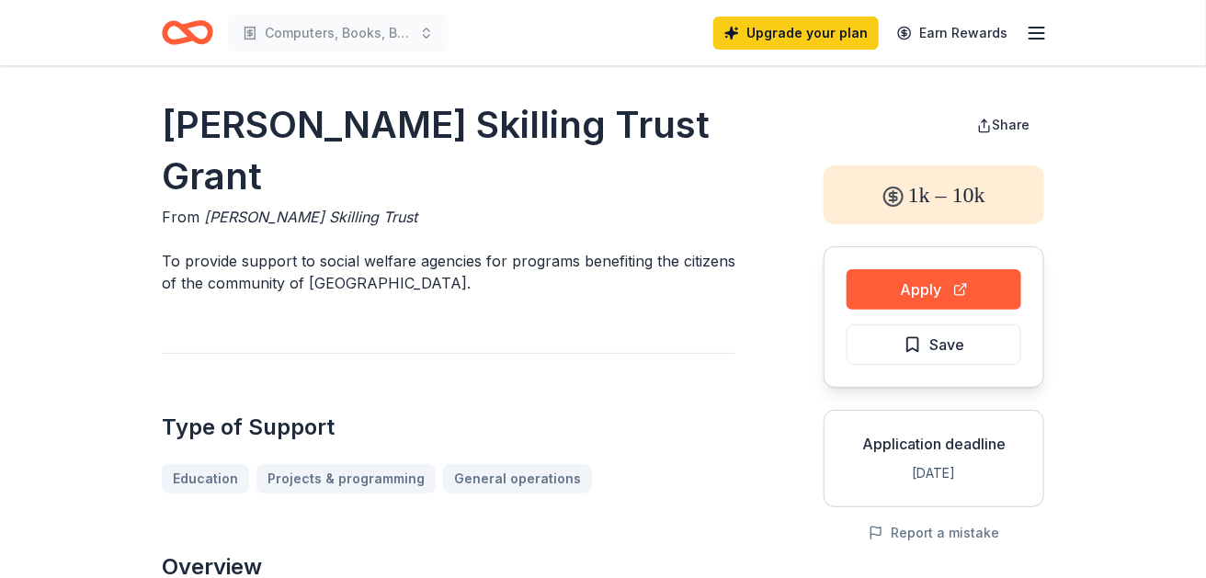
scroll to position [0, 0]
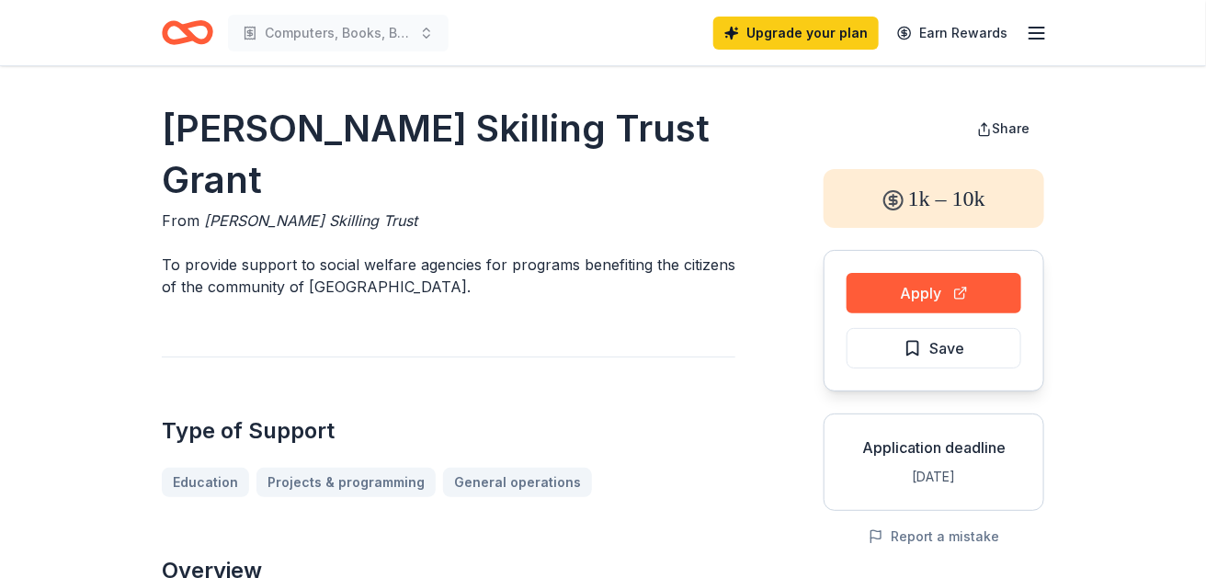
drag, startPoint x: 585, startPoint y: 204, endPoint x: 184, endPoint y: 168, distance: 403.1
click at [184, 168] on h1 "Joseph Kennard Skilling Trust Grant" at bounding box center [448, 154] width 573 height 103
drag, startPoint x: 174, startPoint y: 151, endPoint x: 560, endPoint y: 194, distance: 389.2
click at [560, 194] on h1 "Joseph Kennard Skilling Trust Grant" at bounding box center [448, 154] width 573 height 103
drag, startPoint x: 223, startPoint y: 266, endPoint x: 432, endPoint y: 271, distance: 208.6
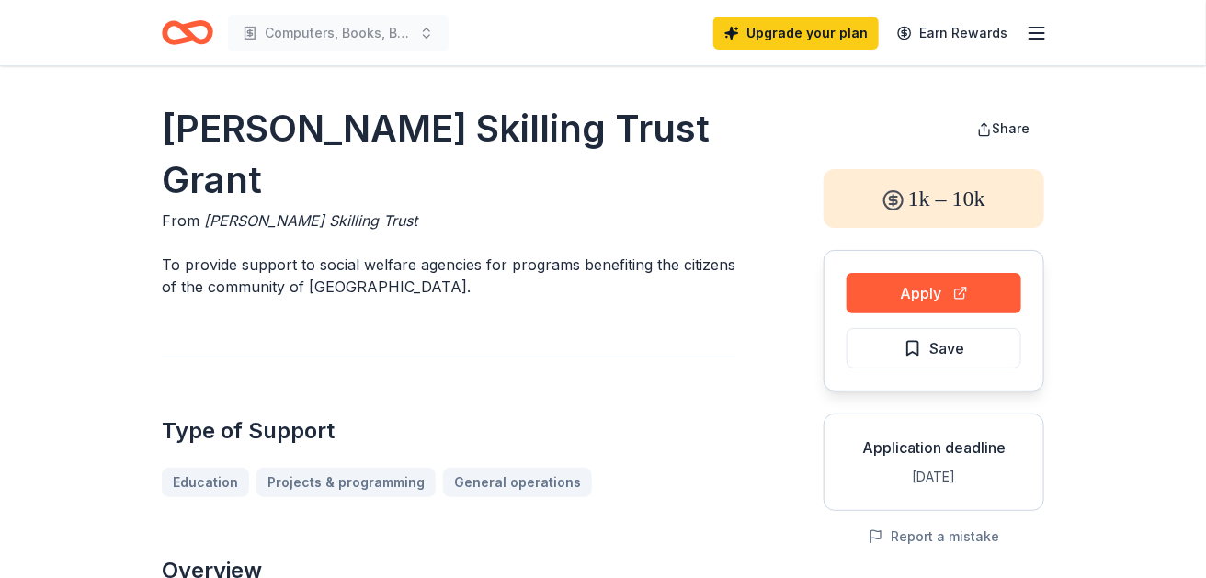
click at [417, 230] on span "Joseph Kennard Skilling Trust" at bounding box center [310, 220] width 213 height 18
click at [507, 145] on h1 "Joseph Kennard Skilling Trust Grant" at bounding box center [448, 154] width 573 height 103
click at [508, 142] on h1 "Joseph Kennard Skilling Trust Grant" at bounding box center [448, 154] width 573 height 103
click at [536, 136] on h1 "Joseph Kennard Skilling Trust Grant" at bounding box center [448, 154] width 573 height 103
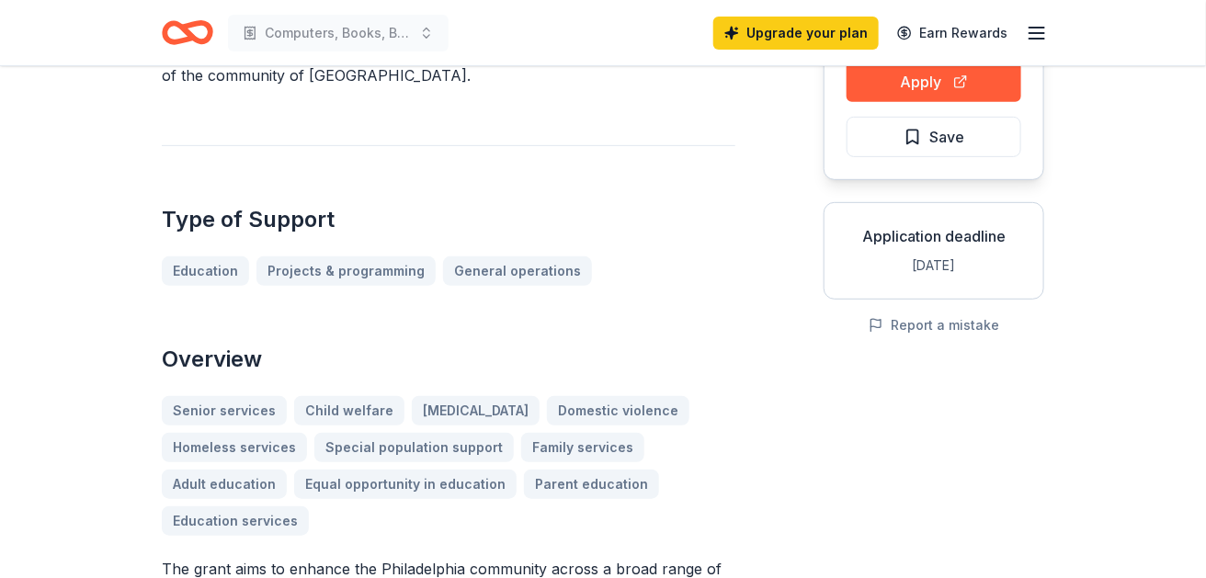
scroll to position [121, 0]
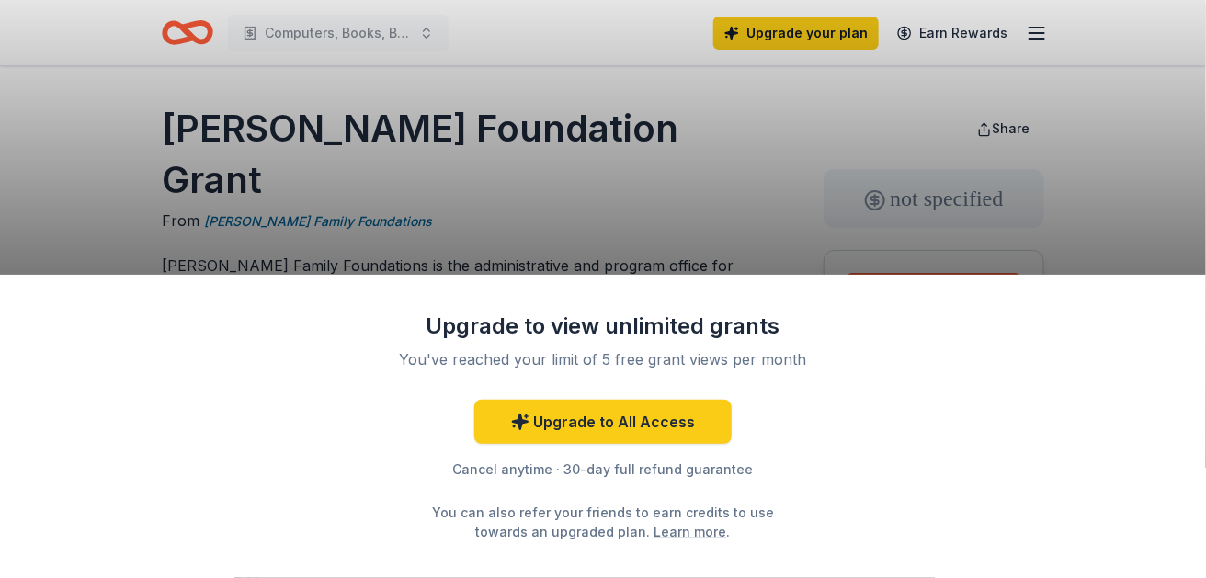
click at [487, 74] on div "Upgrade to view unlimited grants You've reached your limit of 5 free grant view…" at bounding box center [603, 289] width 1206 height 578
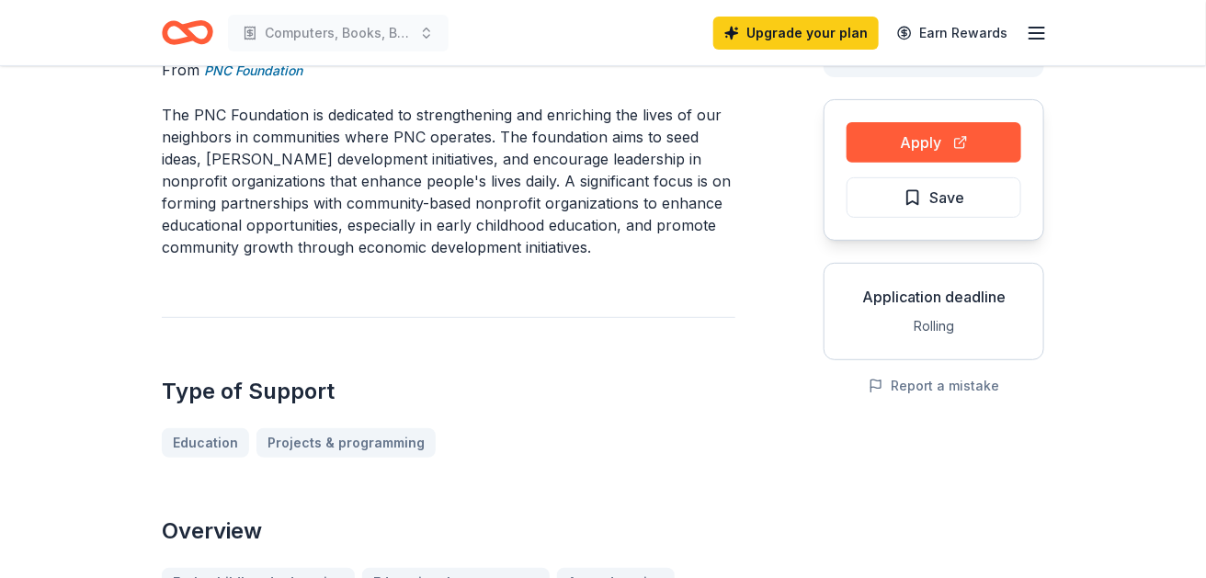
scroll to position [155, 0]
